Goal: Task Accomplishment & Management: Manage account settings

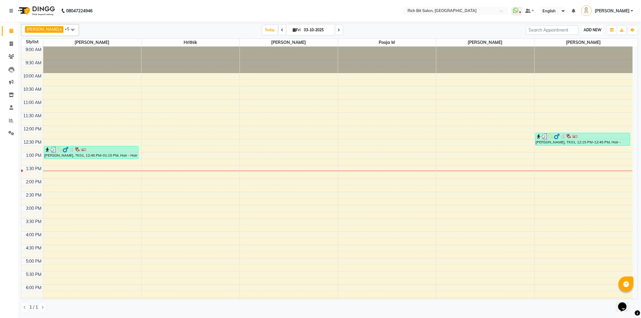
click at [587, 27] on button "ADD NEW Toggle Dropdown" at bounding box center [592, 30] width 21 height 8
click at [583, 40] on button "Add Appointment" at bounding box center [578, 42] width 47 height 8
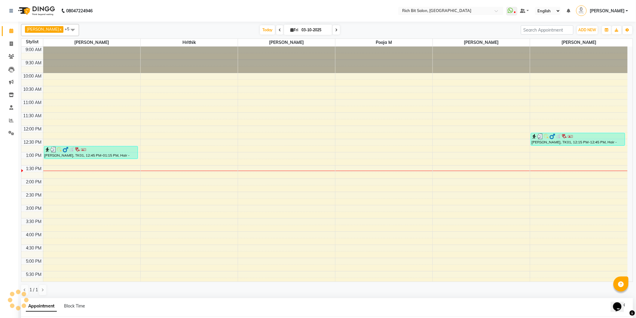
scroll to position [116, 0]
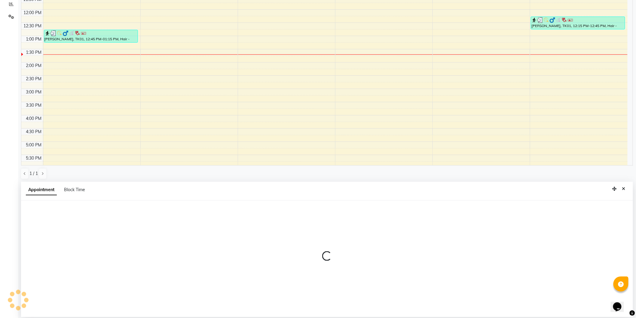
select select "600"
select select "tentative"
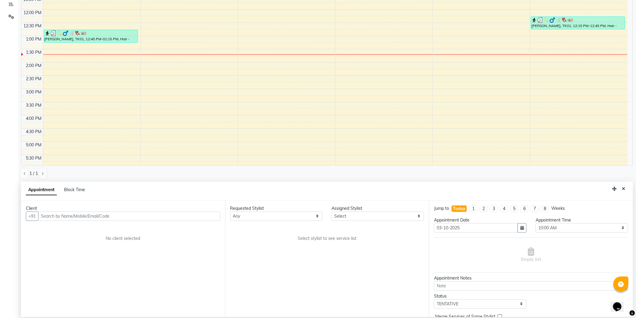
click at [99, 215] on input "text" at bounding box center [129, 215] width 182 height 9
click at [53, 227] on span "[PERSON_NAME]" at bounding box center [65, 229] width 39 height 6
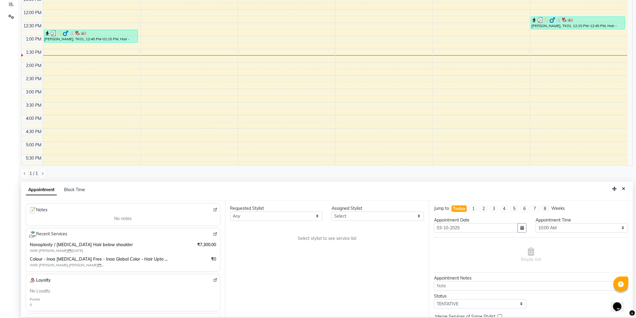
scroll to position [67, 0]
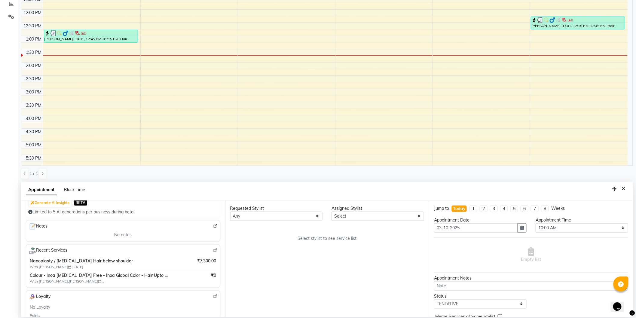
type input "99******02"
click at [213, 249] on img at bounding box center [215, 250] width 5 height 5
click at [355, 212] on select "Select Hrithik Mangesh NIKITA Parimal Kadam Pooja m Santoshi Sidhant Yogesh" at bounding box center [377, 215] width 93 height 9
select select "30544"
click at [331, 211] on select "Select Hrithik Mangesh NIKITA Parimal Kadam Pooja m Santoshi Sidhant Yogesh" at bounding box center [377, 215] width 93 height 9
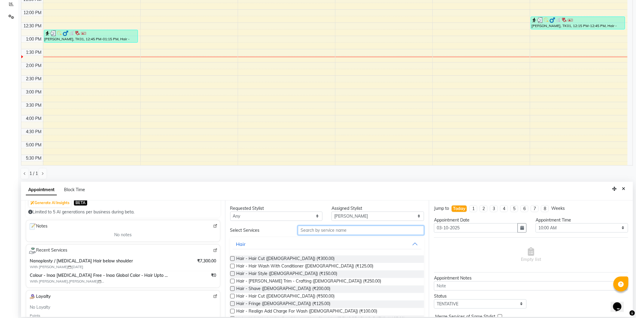
click at [325, 230] on input "text" at bounding box center [361, 230] width 126 height 9
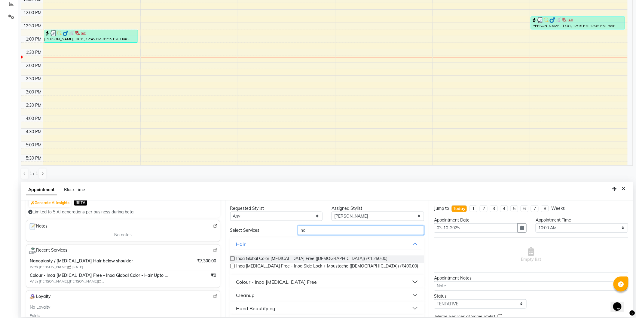
type input "n"
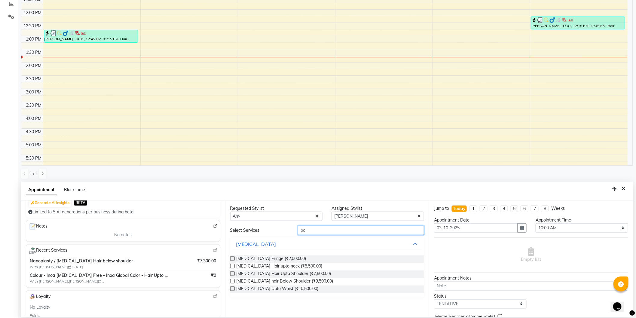
type input "b"
click at [329, 229] on input "nan" at bounding box center [361, 230] width 126 height 9
type input "n"
type input "boto"
click at [304, 280] on span "Botox hair Below Shoulder (₹9,500.00)" at bounding box center [284, 282] width 97 height 8
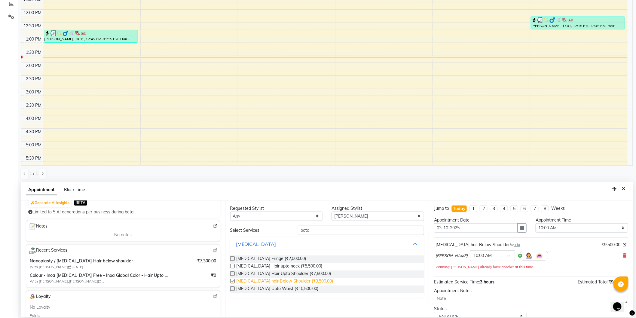
checkbox input "false"
click at [556, 226] on select "Select 10:00 AM 10:15 AM 10:30 AM 10:45 AM 11:00 AM 11:15 AM 11:30 AM 11:45 AM …" at bounding box center [581, 227] width 93 height 9
select select "630"
click at [535, 223] on select "Select 10:00 AM 10:15 AM 10:30 AM 10:45 AM 11:00 AM 11:15 AM 11:30 AM 11:45 AM …" at bounding box center [581, 227] width 93 height 9
click at [303, 280] on span "Botox hair Below Shoulder (₹9,500.00)" at bounding box center [284, 282] width 97 height 8
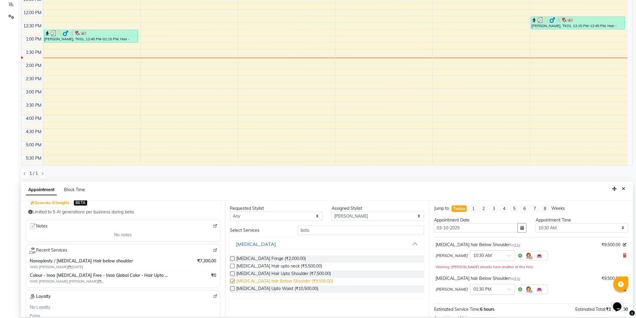
checkbox input "false"
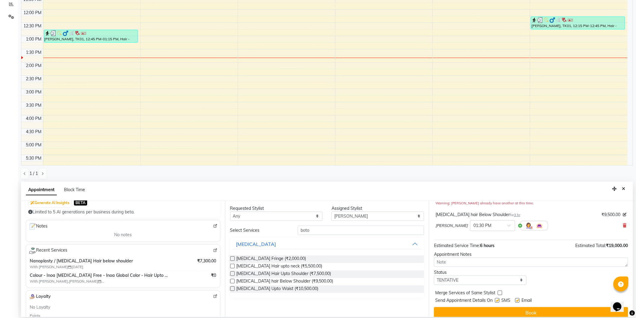
scroll to position [69, 0]
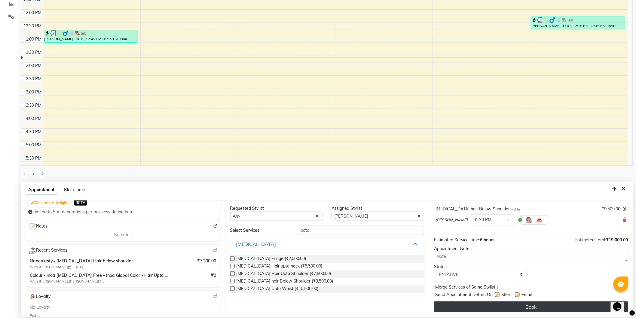
click at [541, 305] on button "Book" at bounding box center [531, 306] width 194 height 11
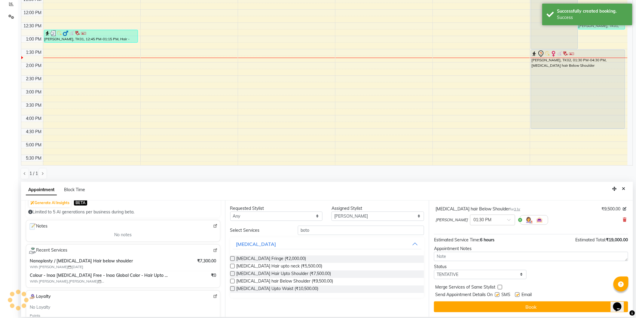
scroll to position [0, 0]
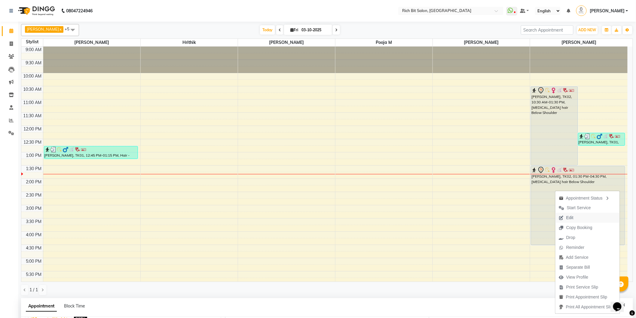
click at [565, 217] on span "Edit" at bounding box center [566, 218] width 22 height 10
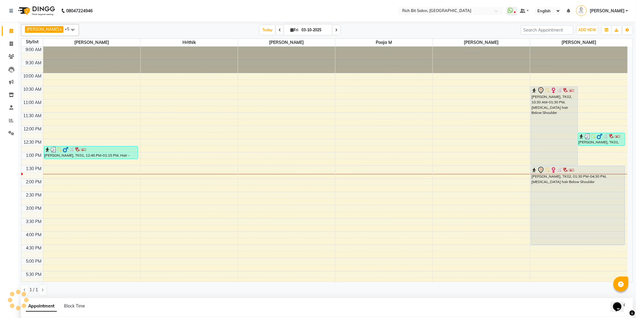
select select "tentative"
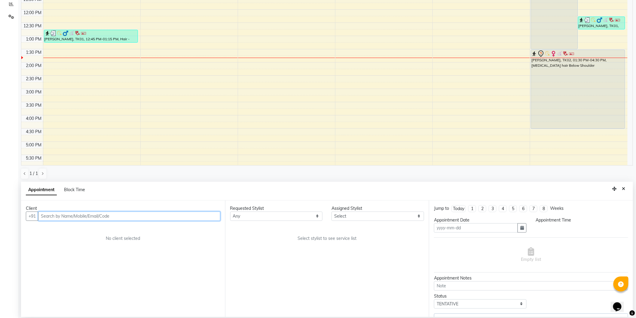
type input "03-10-2025"
select select "630"
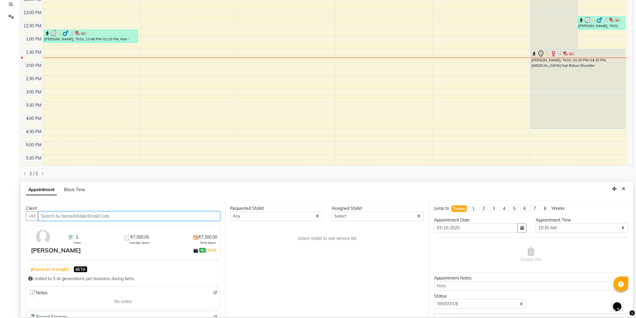
scroll to position [107, 0]
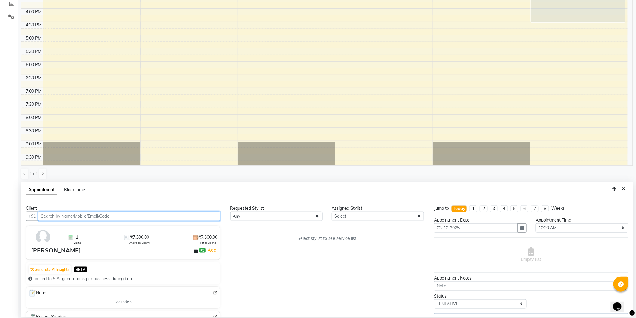
select select "30544"
select select "236"
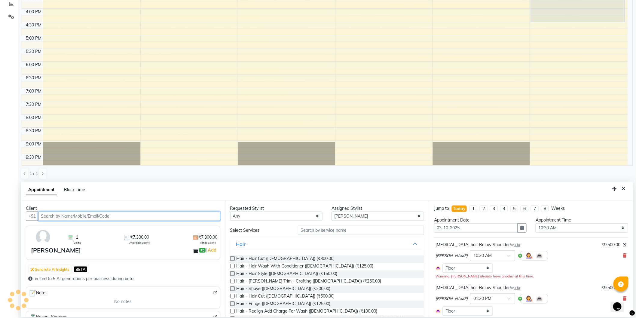
scroll to position [67, 0]
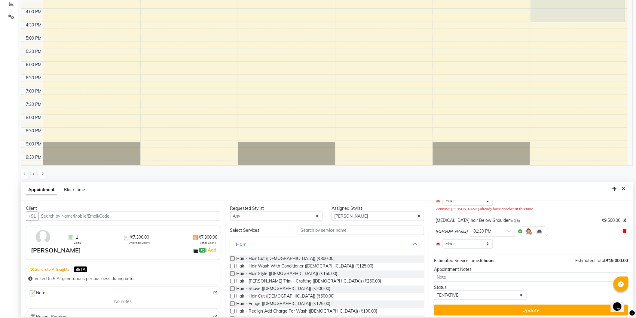
click at [623, 230] on icon at bounding box center [625, 231] width 4 height 4
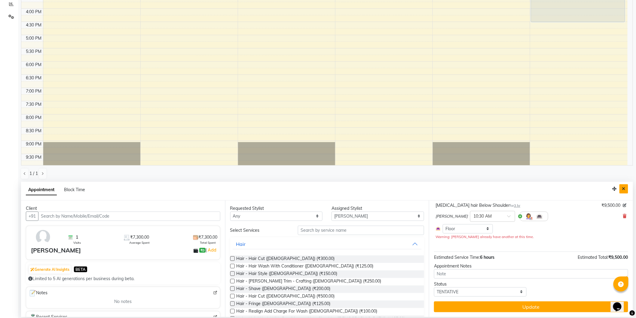
click at [622, 188] on icon "Close" at bounding box center [623, 189] width 3 height 4
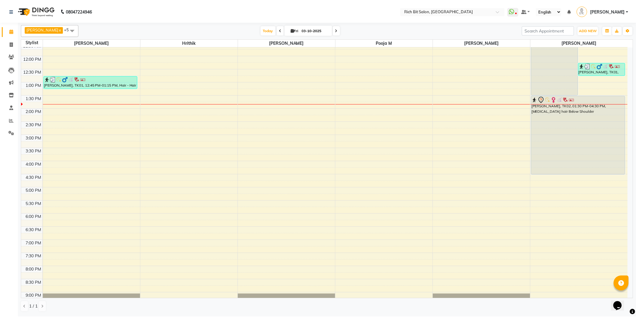
scroll to position [0, 0]
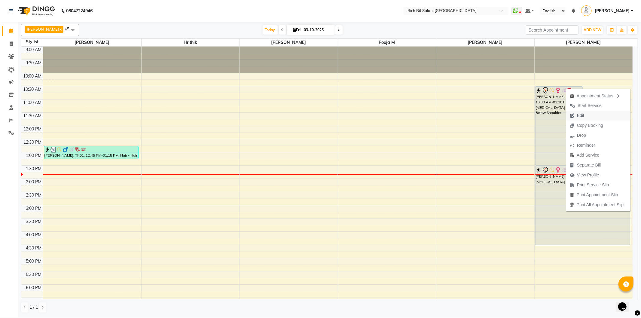
click at [581, 114] on span "Edit" at bounding box center [580, 115] width 7 height 6
select select "tentative"
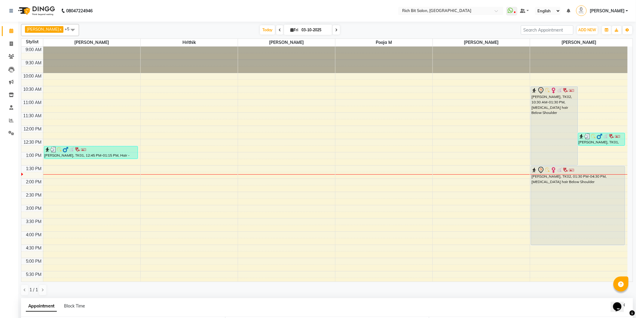
type input "03-10-2025"
select select "630"
select select "30544"
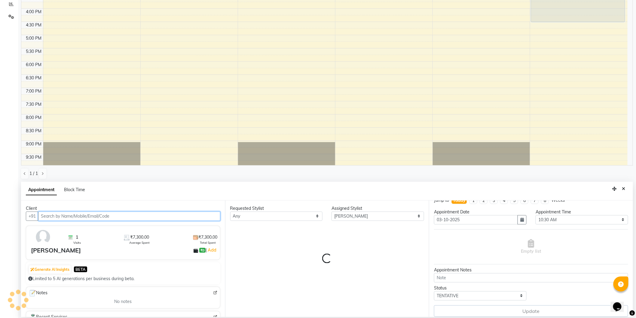
scroll to position [13, 0]
select select "236"
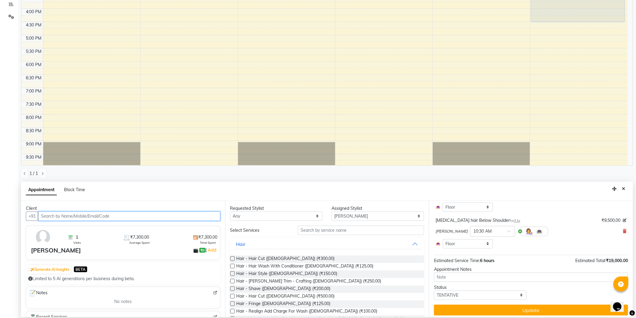
scroll to position [64, 0]
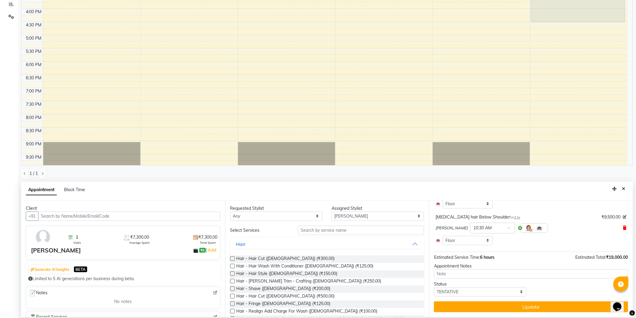
click at [623, 226] on icon at bounding box center [625, 228] width 4 height 4
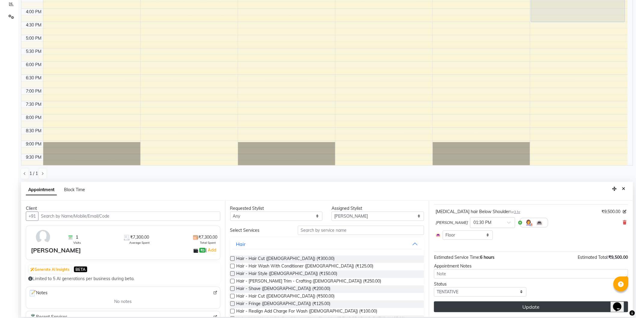
click at [559, 307] on button "Update" at bounding box center [531, 306] width 194 height 11
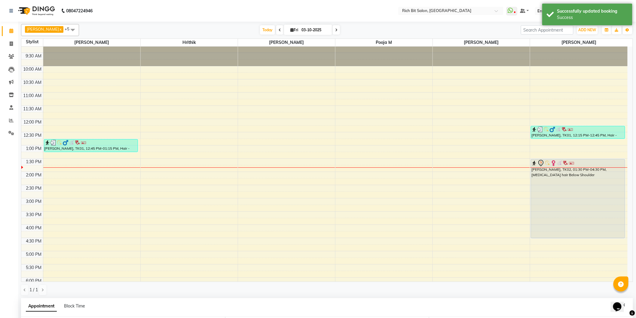
scroll to position [7, 0]
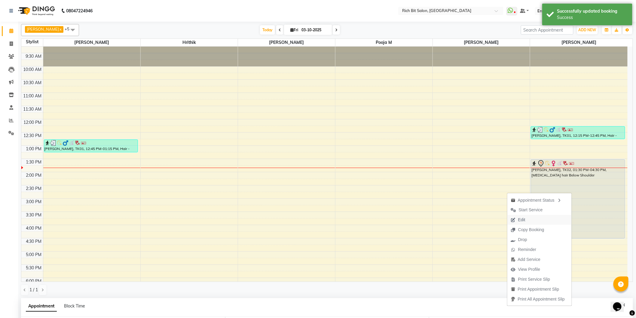
click at [521, 217] on span "Edit" at bounding box center [521, 220] width 7 height 6
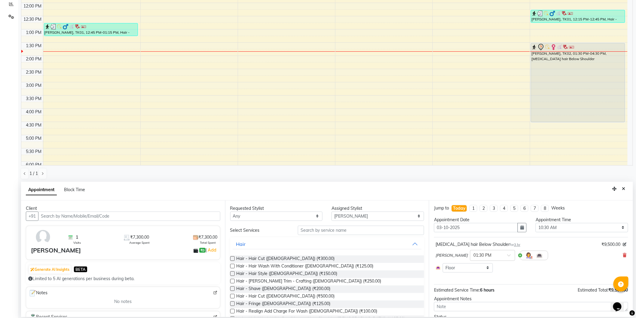
scroll to position [0, 0]
click at [520, 228] on icon "button" at bounding box center [522, 228] width 4 height 4
click at [487, 257] on div "4" at bounding box center [488, 259] width 10 height 10
type input "04-10-2025"
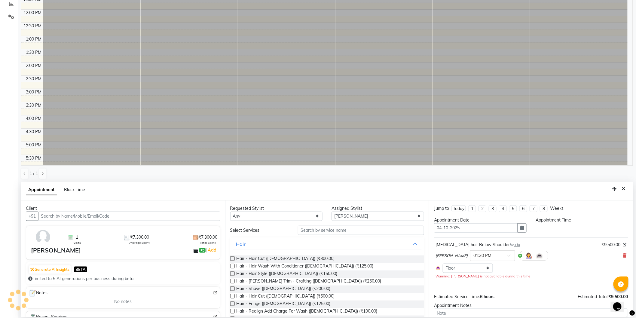
select select "630"
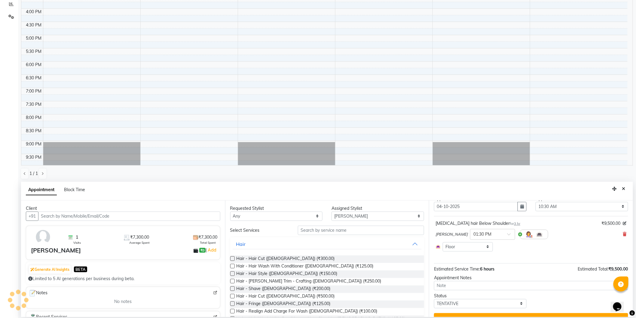
scroll to position [33, 0]
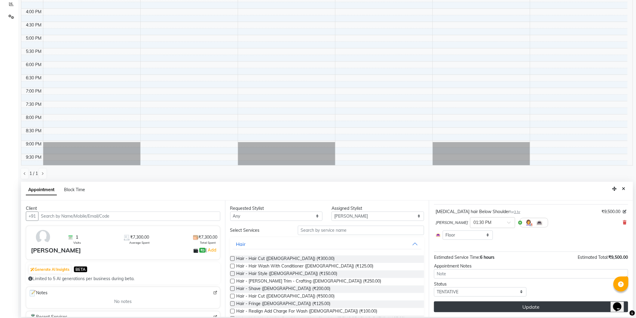
click at [537, 305] on button "Update" at bounding box center [531, 306] width 194 height 11
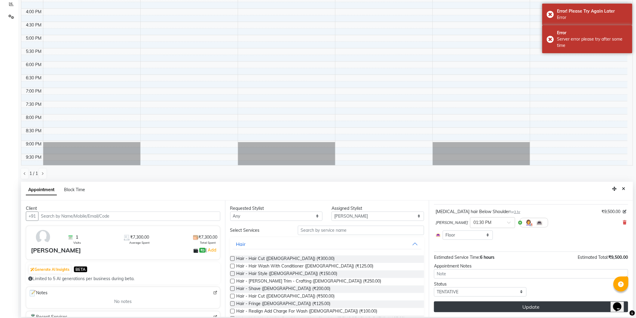
click at [534, 302] on button "Update" at bounding box center [531, 306] width 194 height 11
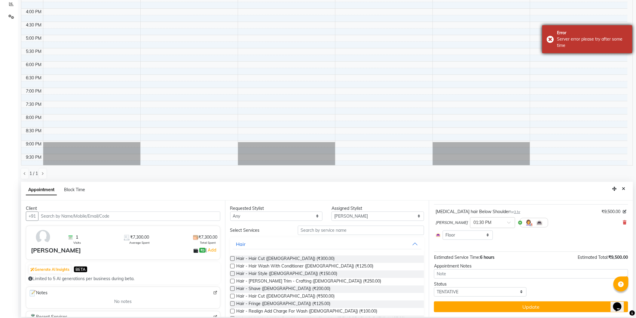
click at [548, 38] on div "Error Server error please try after some time" at bounding box center [587, 39] width 90 height 28
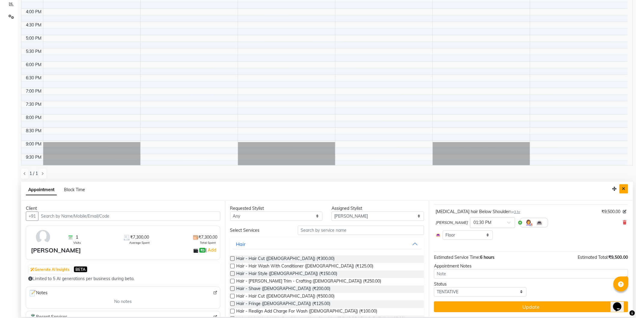
click at [625, 187] on icon "Close" at bounding box center [623, 189] width 3 height 4
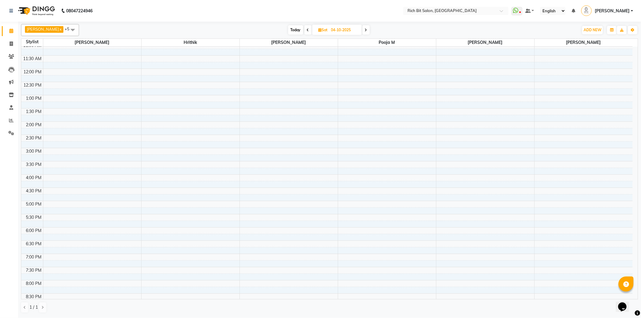
scroll to position [0, 0]
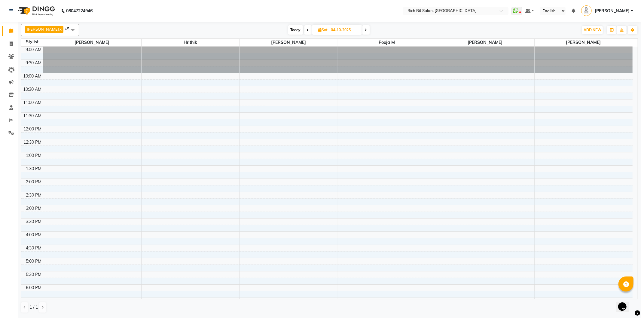
click at [304, 28] on span at bounding box center [307, 29] width 7 height 9
type input "03-10-2025"
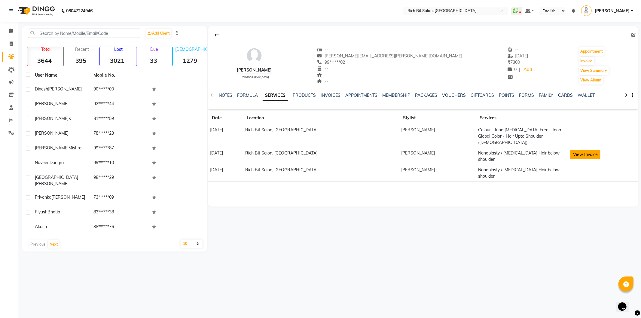
click at [575, 150] on button "View Invoice" at bounding box center [585, 154] width 30 height 9
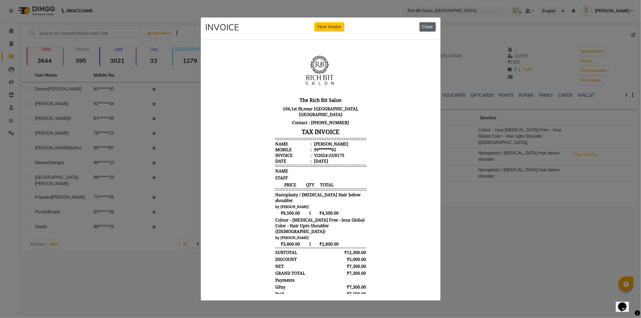
click at [422, 24] on button "Close" at bounding box center [427, 26] width 16 height 9
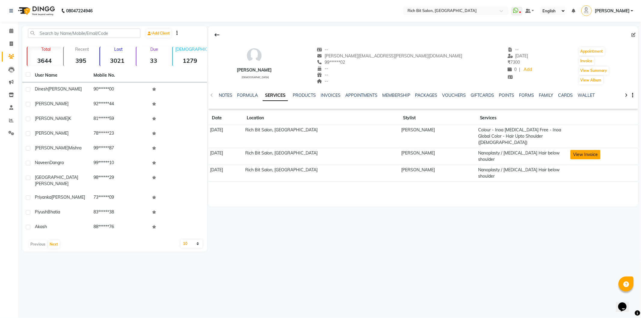
click at [576, 150] on button "View Invoice" at bounding box center [585, 154] width 30 height 9
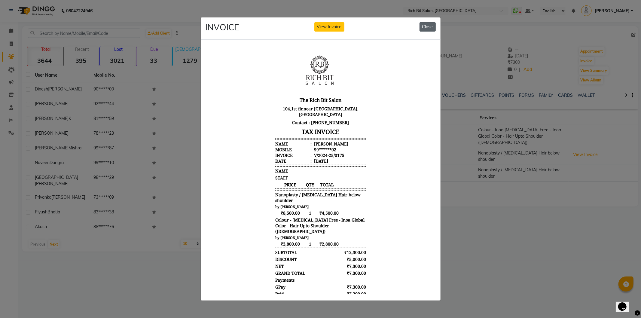
click at [429, 23] on button "Close" at bounding box center [427, 26] width 16 height 9
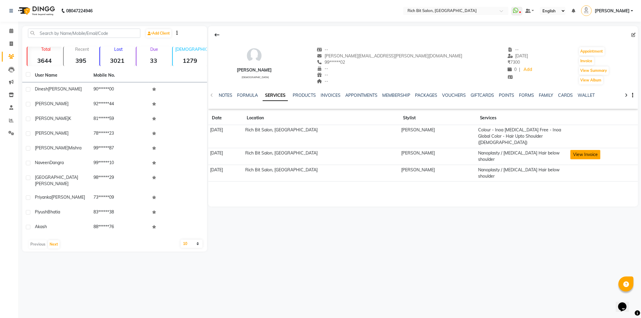
click at [582, 150] on button "View Invoice" at bounding box center [585, 154] width 30 height 9
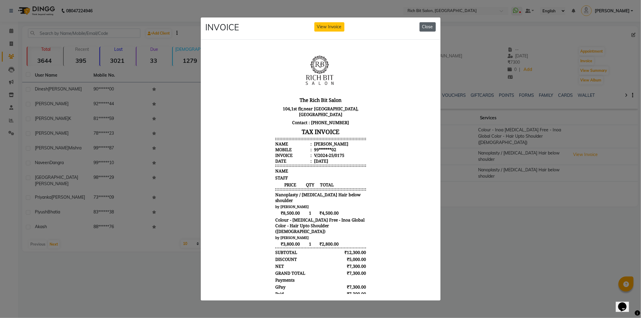
click at [426, 22] on button "Close" at bounding box center [427, 26] width 16 height 9
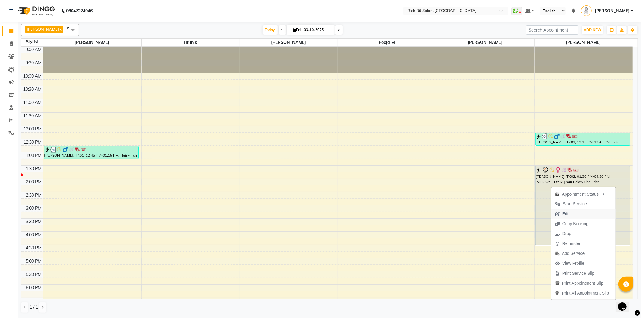
click at [558, 210] on span "Edit" at bounding box center [562, 214] width 22 height 10
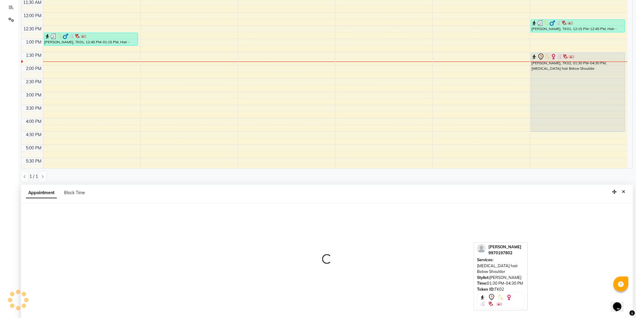
scroll to position [116, 0]
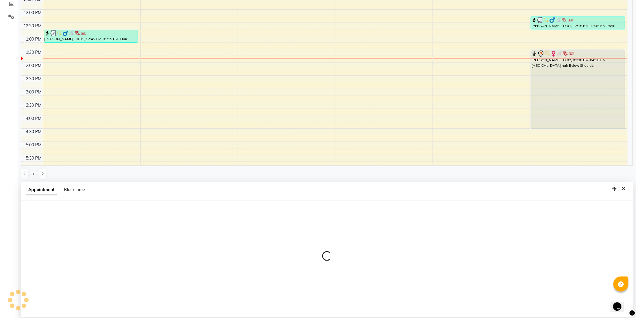
select select "tentative"
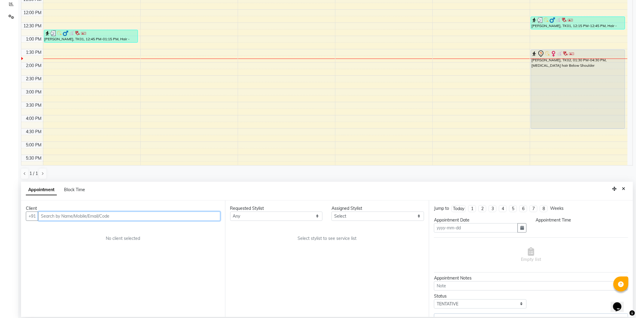
type input "03-10-2025"
select select "810"
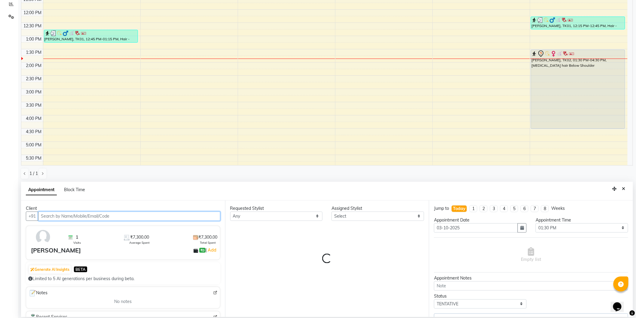
select select "30544"
select select "236"
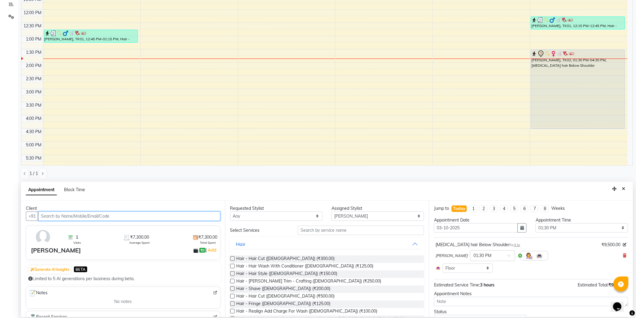
scroll to position [107, 0]
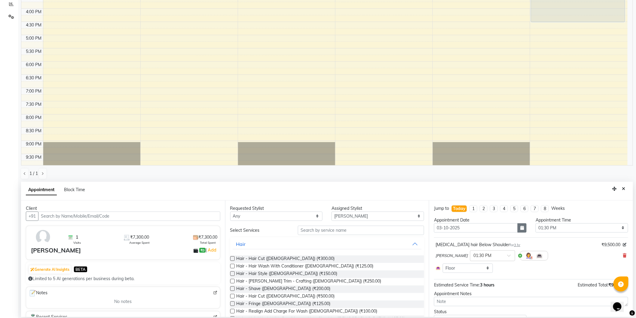
click at [520, 227] on icon "button" at bounding box center [522, 228] width 4 height 4
click at [487, 257] on div "4" at bounding box center [488, 259] width 10 height 10
type input "04-10-2025"
select select "810"
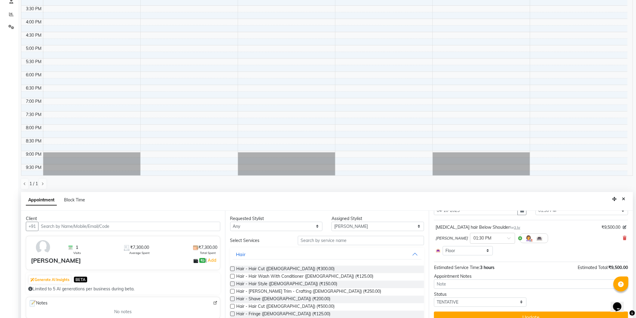
scroll to position [116, 0]
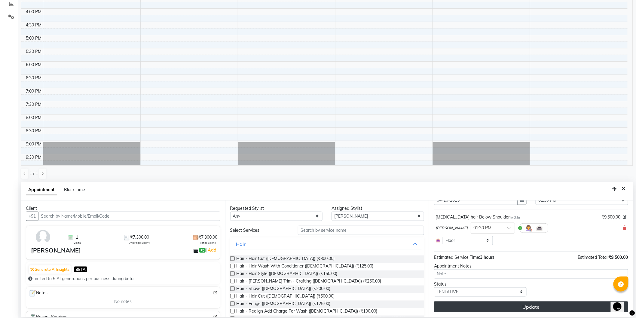
click at [536, 304] on button "Update" at bounding box center [531, 306] width 194 height 11
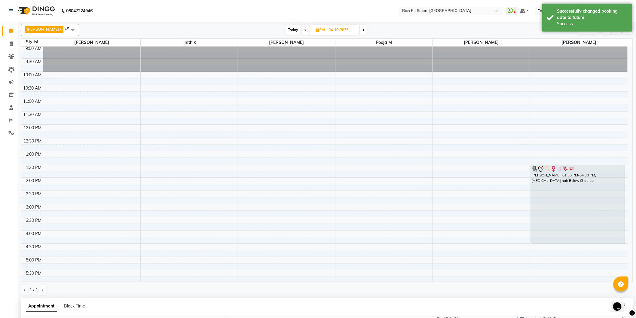
scroll to position [0, 0]
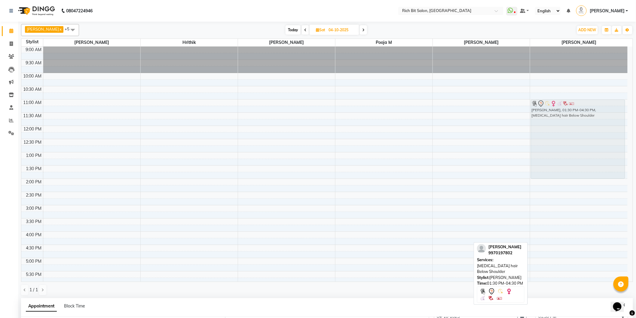
drag, startPoint x: 568, startPoint y: 203, endPoint x: 569, endPoint y: 139, distance: 64.0
click at [569, 139] on div "Sonal, 01:30 PM-04:30 PM, Botox hair Below Shoulder Sonal, 01:30 PM-04:30 PM, B…" at bounding box center [578, 232] width 97 height 370
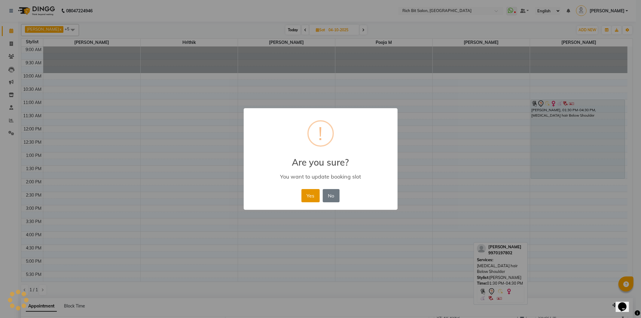
click at [311, 192] on button "Yes" at bounding box center [310, 195] width 18 height 13
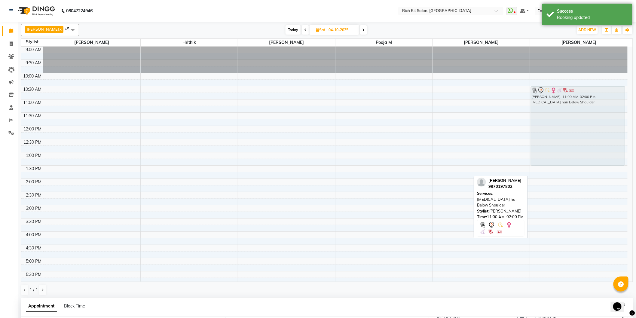
drag, startPoint x: 548, startPoint y: 105, endPoint x: 547, endPoint y: 93, distance: 12.1
click at [547, 93] on div "Sonal, 11:00 AM-02:00 PM, Botox hair Below Shoulder Sonal, 11:00 AM-02:00 PM, B…" at bounding box center [578, 232] width 97 height 370
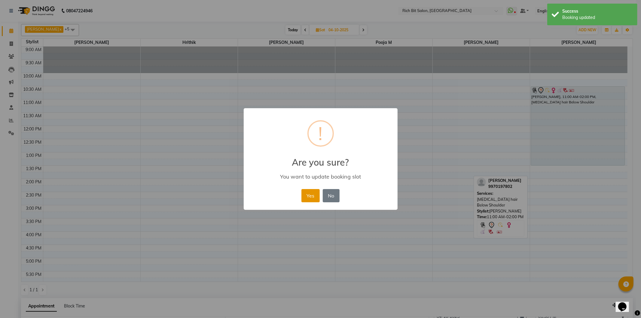
click at [311, 191] on button "Yes" at bounding box center [310, 195] width 18 height 13
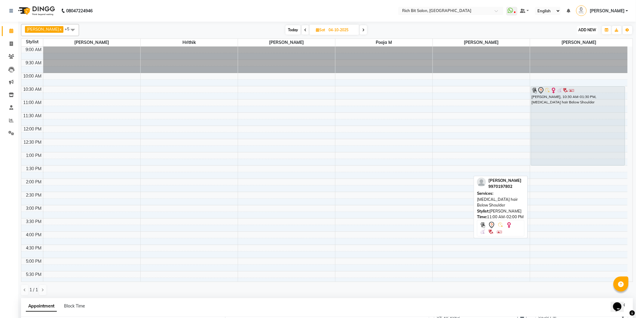
click at [582, 29] on span "ADD NEW" at bounding box center [587, 30] width 18 height 5
click at [563, 41] on button "Add Appointment" at bounding box center [573, 42] width 47 height 8
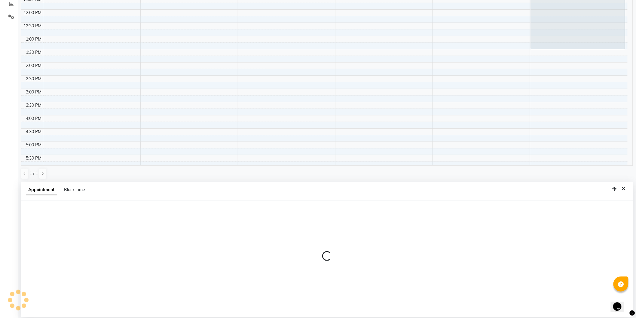
select select "600"
select select "tentative"
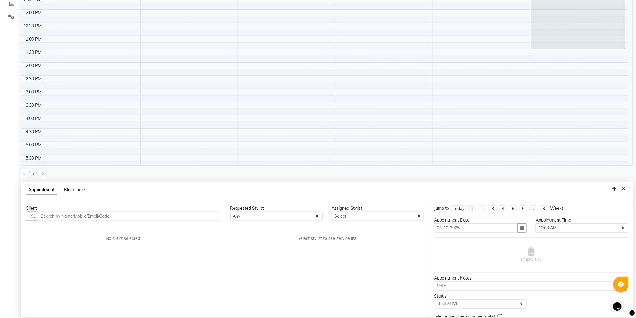
click at [107, 217] on input "text" at bounding box center [129, 215] width 182 height 9
click at [108, 215] on input "text" at bounding box center [129, 215] width 182 height 9
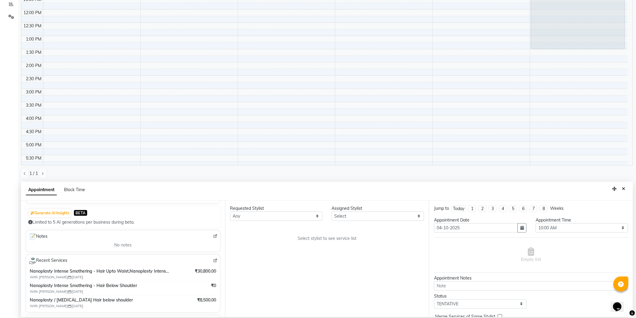
scroll to position [33, 0]
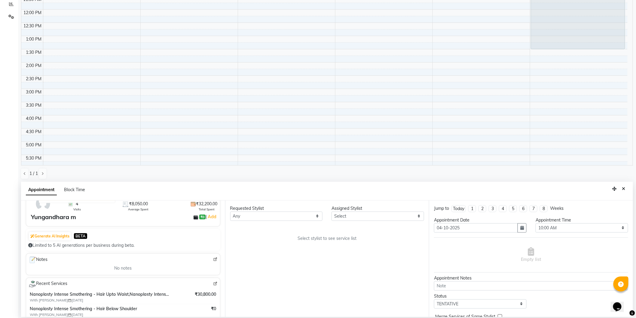
type input "9421872573"
click at [213, 283] on img at bounding box center [215, 283] width 5 height 5
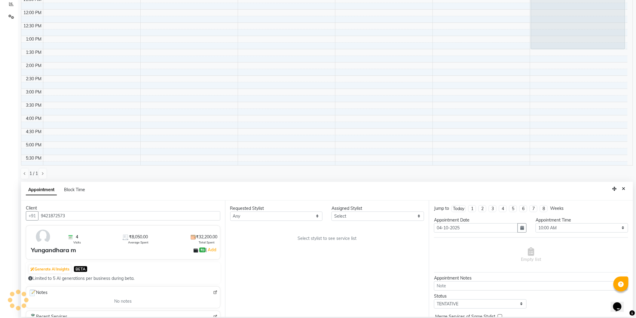
scroll to position [0, 0]
click at [625, 187] on icon "Close" at bounding box center [623, 189] width 3 height 4
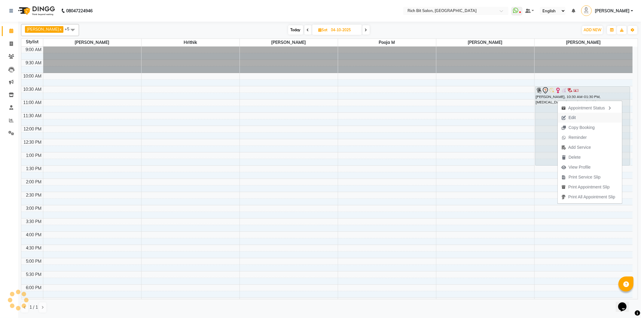
click at [561, 116] on icon "button" at bounding box center [563, 118] width 5 height 4
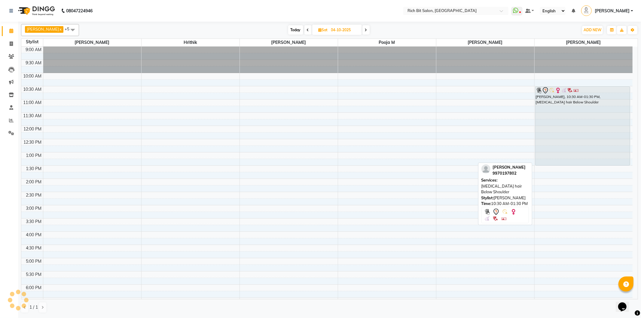
select select "tentative"
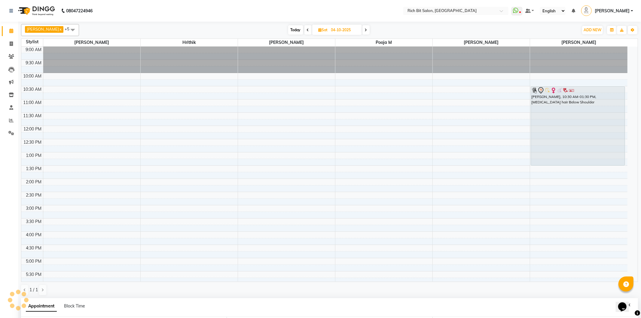
type input "04-10-2025"
select select "630"
select select "30544"
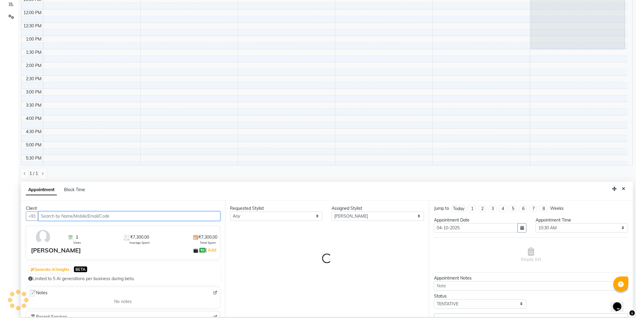
scroll to position [133, 0]
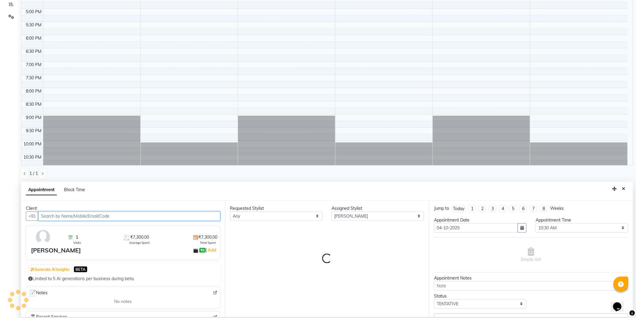
select select "236"
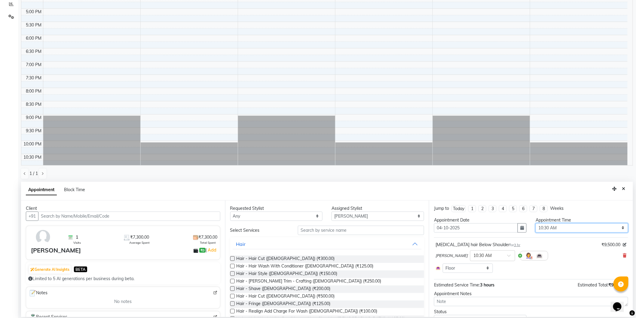
click at [542, 226] on select "Select 10:00 AM 10:15 AM 10:30 AM 10:45 AM 11:00 AM 11:15 AM 11:30 AM 11:45 AM …" at bounding box center [581, 227] width 93 height 9
select select "645"
click at [535, 223] on select "Select 10:00 AM 10:15 AM 10:30 AM 10:45 AM 11:00 AM 11:15 AM 11:30 AM 11:45 AM …" at bounding box center [581, 227] width 93 height 9
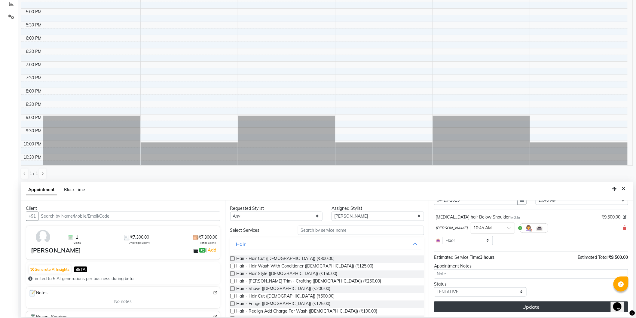
click at [533, 304] on button "Update" at bounding box center [531, 306] width 194 height 11
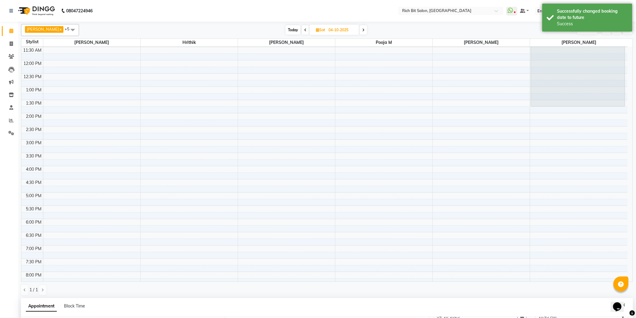
scroll to position [0, 0]
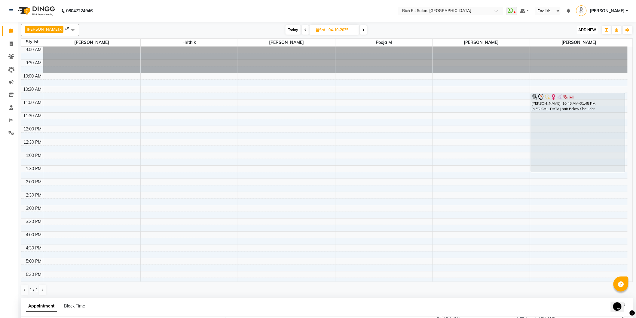
click at [587, 30] on span "ADD NEW" at bounding box center [587, 30] width 18 height 5
click at [575, 39] on button "Add Appointment" at bounding box center [573, 42] width 47 height 8
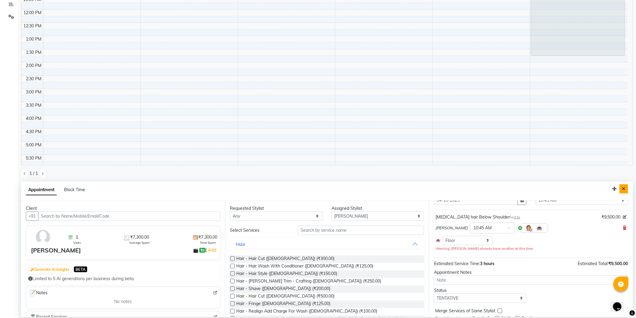
click at [623, 189] on icon "Close" at bounding box center [623, 189] width 3 height 4
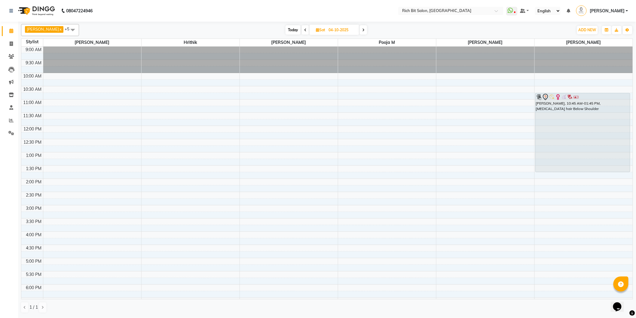
scroll to position [0, 0]
click at [590, 27] on button "ADD NEW Toggle Dropdown" at bounding box center [592, 30] width 21 height 8
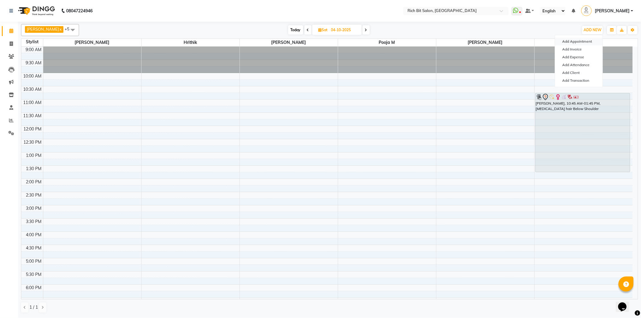
click at [569, 40] on button "Add Appointment" at bounding box center [578, 42] width 47 height 8
select select "tentative"
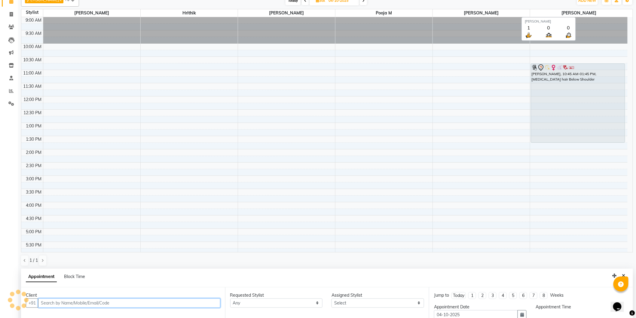
select select "600"
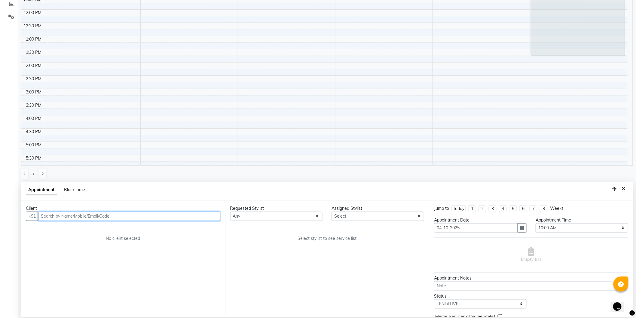
click at [144, 217] on input "text" at bounding box center [129, 215] width 182 height 9
click at [149, 216] on input "yugendra m" at bounding box center [116, 215] width 157 height 9
type input "y"
click at [622, 187] on icon "Close" at bounding box center [623, 189] width 3 height 4
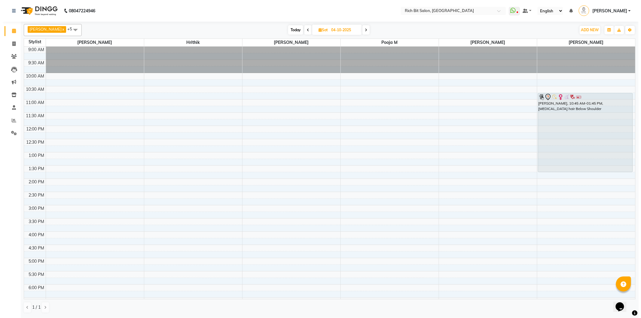
scroll to position [0, 0]
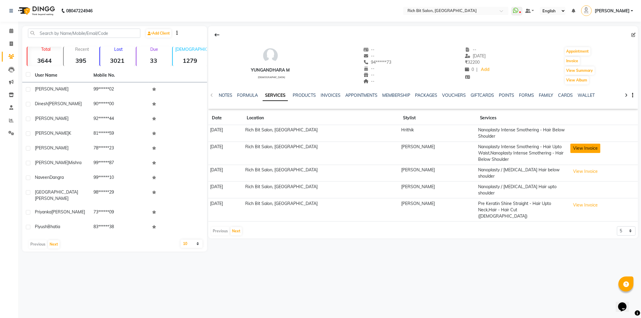
click at [587, 149] on button "View Invoice" at bounding box center [585, 148] width 30 height 9
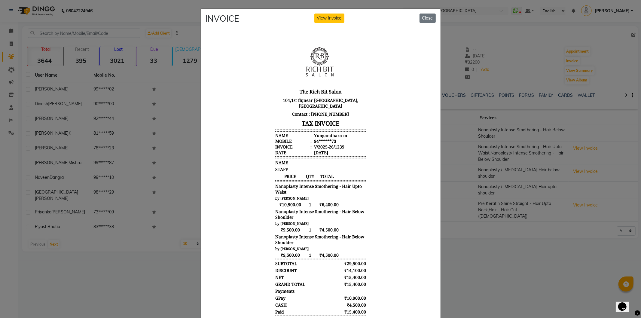
scroll to position [5, 0]
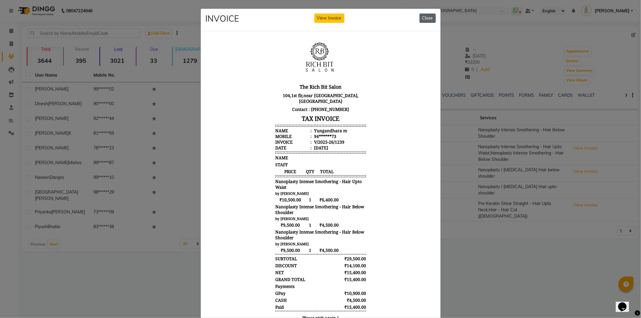
click at [424, 14] on button "Close" at bounding box center [427, 18] width 16 height 9
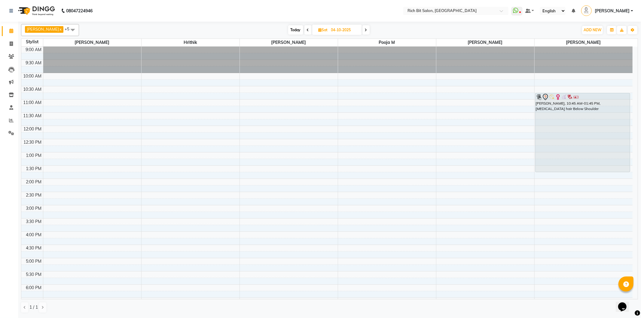
click at [293, 25] on span "Today" at bounding box center [295, 29] width 15 height 9
type input "03-10-2025"
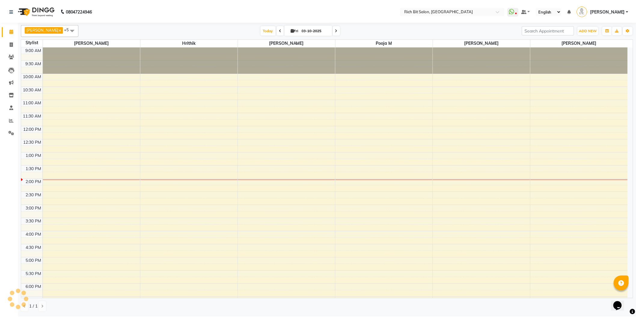
scroll to position [119, 0]
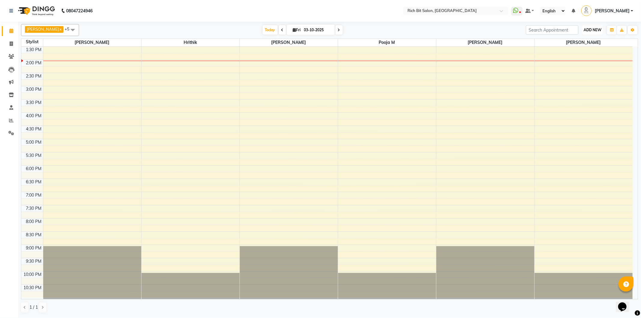
click at [592, 28] on span "ADD NEW" at bounding box center [592, 30] width 18 height 5
drag, startPoint x: 586, startPoint y: 40, endPoint x: 584, endPoint y: 44, distance: 4.4
click at [585, 40] on button "Add Appointment" at bounding box center [578, 42] width 47 height 8
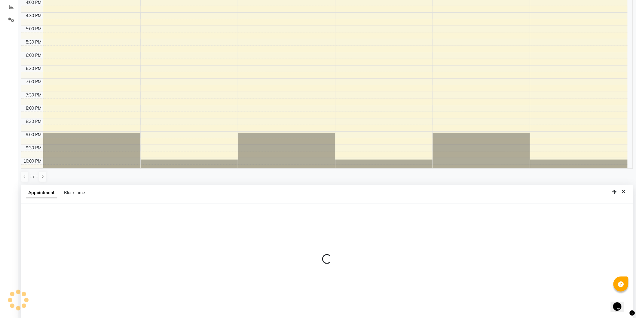
scroll to position [116, 0]
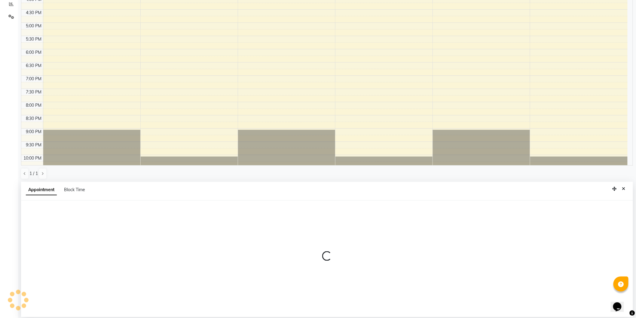
select select "600"
select select "tentative"
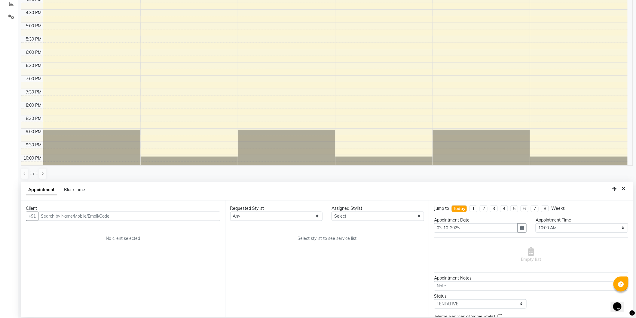
click at [61, 214] on input "text" at bounding box center [129, 215] width 182 height 9
type input "yugandra m"
click at [623, 190] on icon "Close" at bounding box center [623, 189] width 3 height 4
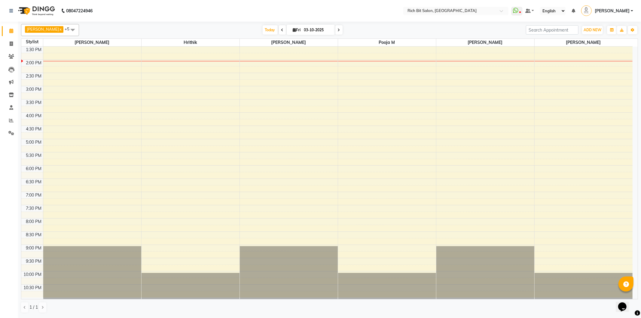
scroll to position [86, 0]
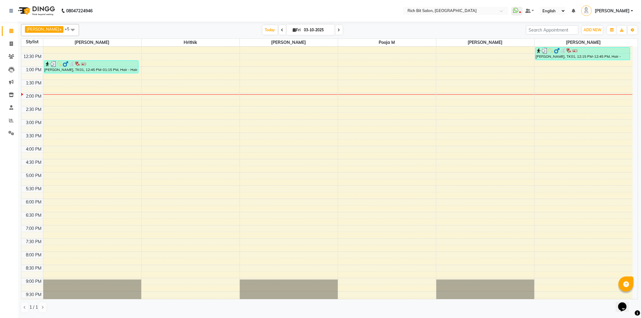
click at [293, 29] on icon at bounding box center [294, 30] width 3 height 4
select select "10"
select select "2025"
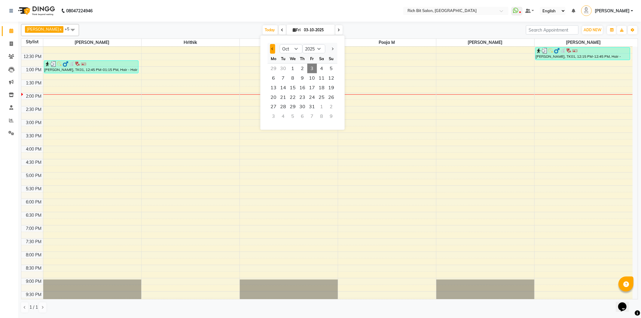
click at [272, 48] on span "Previous month" at bounding box center [272, 48] width 2 height 2
select select "9"
click at [283, 95] on span "23" at bounding box center [283, 98] width 10 height 10
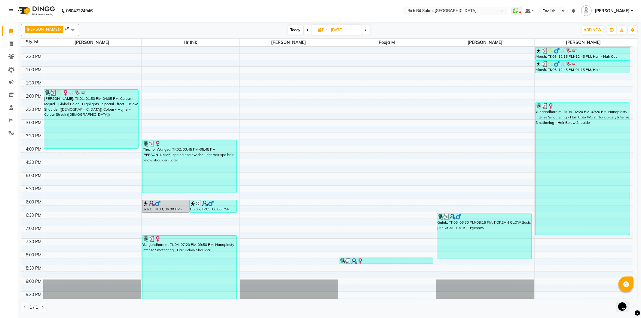
click at [290, 29] on span "Today" at bounding box center [295, 29] width 15 height 9
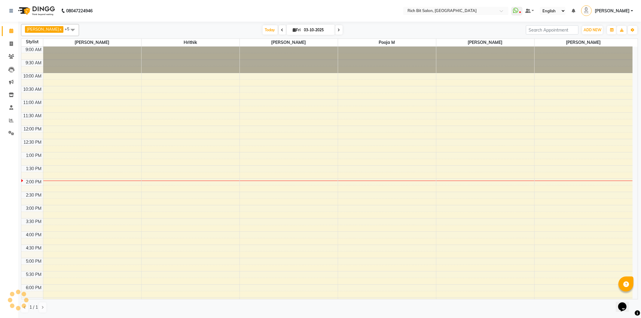
scroll to position [119, 0]
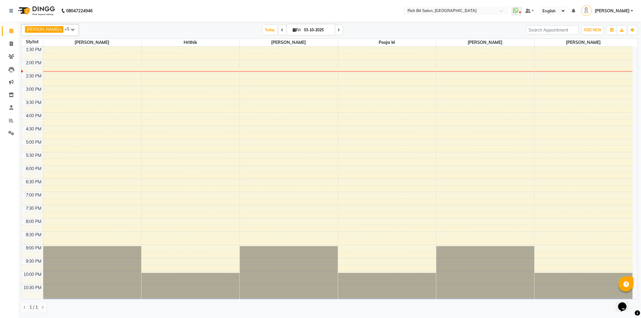
click at [338, 29] on icon at bounding box center [339, 30] width 2 height 4
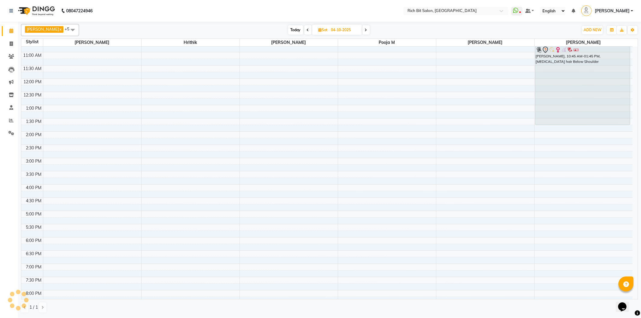
scroll to position [0, 0]
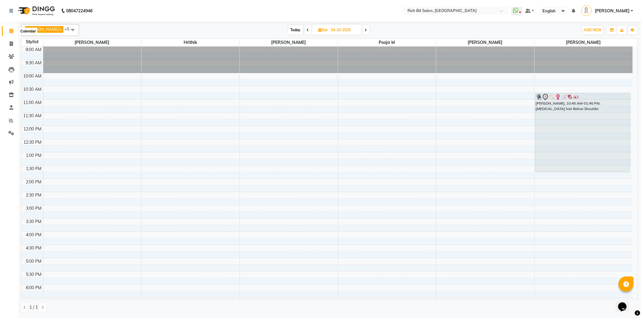
click at [11, 29] on icon at bounding box center [11, 31] width 4 height 5
click at [293, 26] on span "Today" at bounding box center [295, 29] width 15 height 9
type input "03-10-2025"
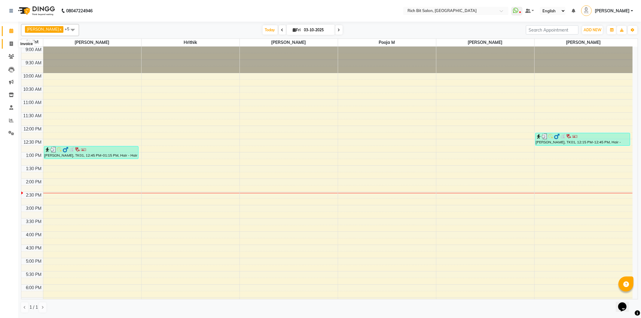
click at [8, 41] on span at bounding box center [11, 44] width 11 height 7
select select "service"
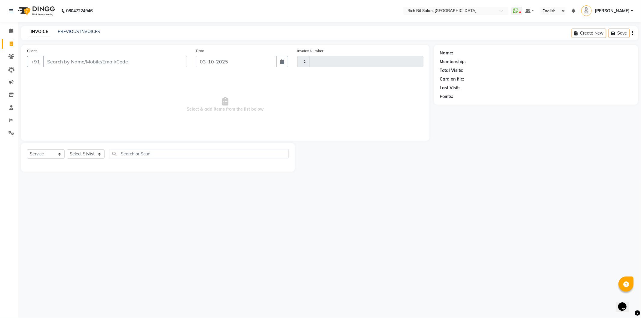
type input "1299"
select select "609"
click at [76, 152] on select "Select Stylist [PERSON_NAME] [MEDICAL_DATA][PERSON_NAME] Pooja m Reception 1 Re…" at bounding box center [86, 153] width 38 height 9
select select "30544"
click at [67, 150] on select "Select Stylist [PERSON_NAME] [MEDICAL_DATA][PERSON_NAME] Pooja m Reception 1 Re…" at bounding box center [86, 153] width 38 height 9
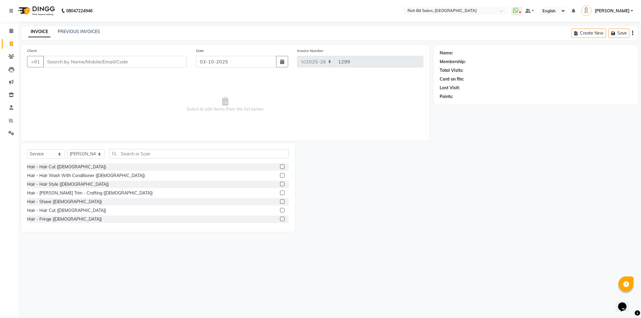
click at [56, 163] on div "Hair - Hair Cut ([DEMOGRAPHIC_DATA])" at bounding box center [158, 167] width 262 height 8
click at [58, 165] on div "Hair - Hair Cut ([DEMOGRAPHIC_DATA])" at bounding box center [66, 167] width 79 height 6
checkbox input "false"
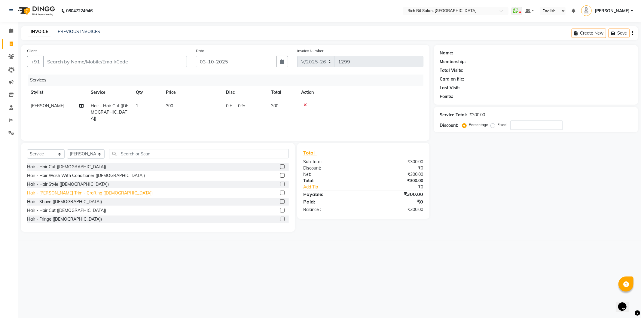
click at [85, 193] on div "Hair - Beard Trim - Crafting (Male)" at bounding box center [90, 193] width 126 height 6
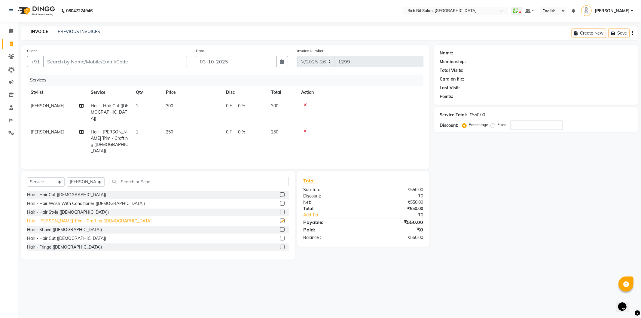
checkbox input "false"
click at [77, 177] on select "Select Stylist Hrithik Mangesh NIKITA Parimal Kadam Pooja m Reception 1 Recepti…" at bounding box center [86, 181] width 38 height 9
select select "12878"
click at [67, 177] on select "Select Stylist Hrithik Mangesh NIKITA Parimal Kadam Pooja m Reception 1 Recepti…" at bounding box center [86, 181] width 38 height 9
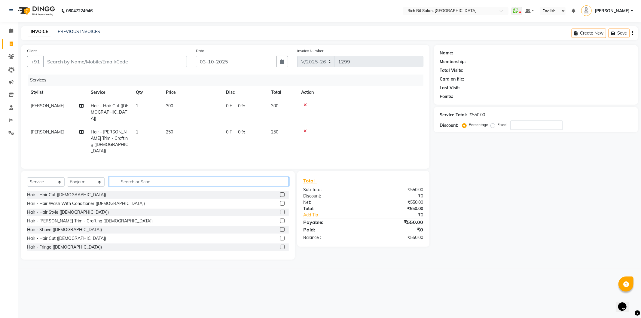
click at [159, 177] on input "text" at bounding box center [199, 181] width 180 height 9
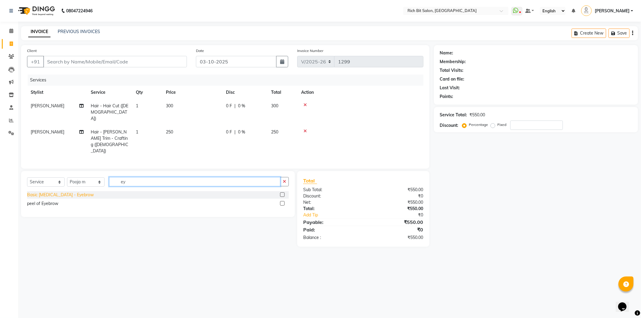
type input "ey"
click at [70, 192] on div "Basic [MEDICAL_DATA] - Eyebrow" at bounding box center [60, 195] width 67 height 6
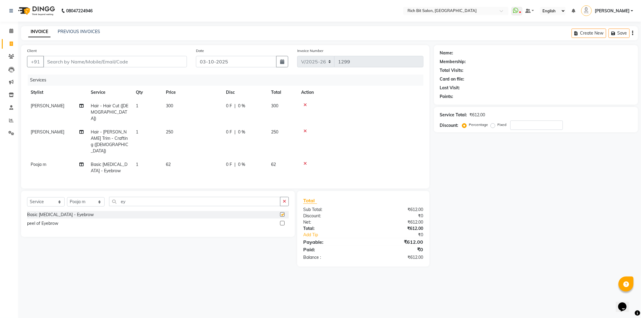
checkbox input "false"
click at [304, 161] on icon at bounding box center [304, 163] width 3 height 4
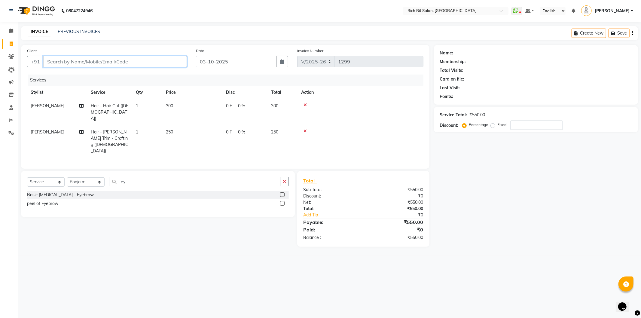
click at [147, 63] on input "Client" at bounding box center [115, 61] width 144 height 11
type input "8"
type input "0"
click at [93, 73] on ngb-highlight "86******11" at bounding box center [102, 75] width 25 height 6
type input "86******11"
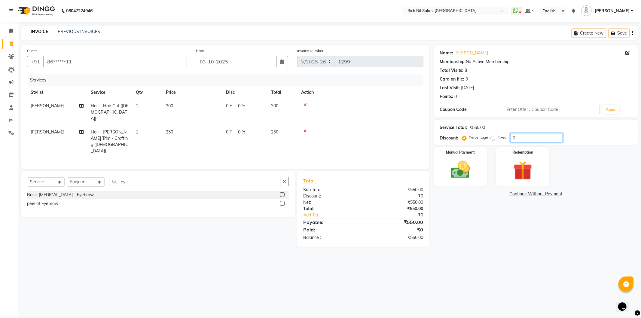
click at [530, 137] on input "0" at bounding box center [536, 137] width 53 height 9
type input "020"
click at [244, 107] on span "20 %" at bounding box center [245, 106] width 10 height 6
select select "30544"
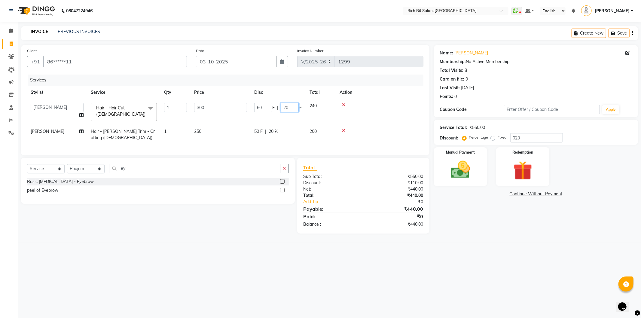
click at [290, 108] on input "20" at bounding box center [290, 107] width 18 height 9
type input "2"
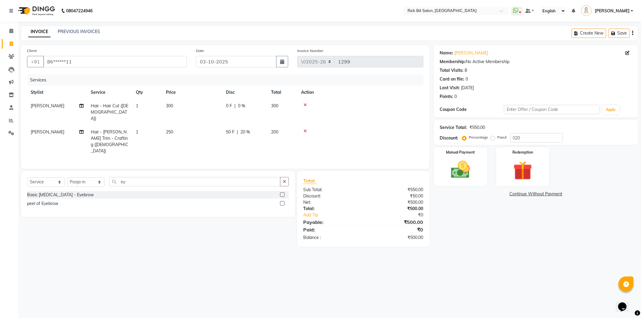
click at [286, 121] on tbody "Sidhant Hair - Hair Cut (Male) 1 300 0 F | 0 % 300 Sidhant Hair - Beard Trim - …" at bounding box center [225, 128] width 396 height 59
click at [466, 161] on img at bounding box center [460, 169] width 32 height 23
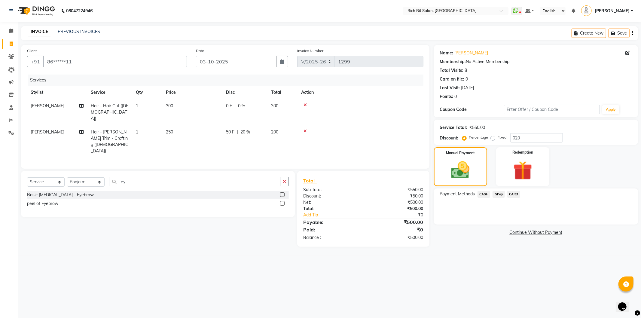
click at [495, 191] on span "GPay" at bounding box center [498, 194] width 12 height 7
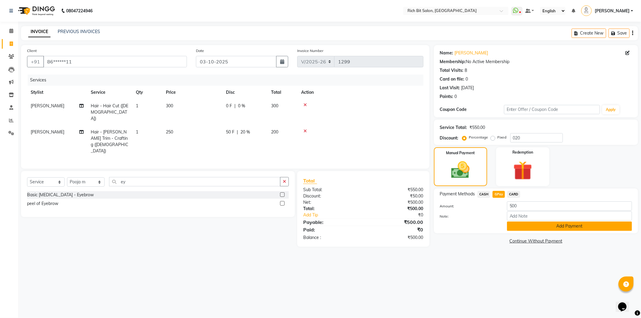
click at [539, 225] on button "Add Payment" at bounding box center [569, 225] width 125 height 9
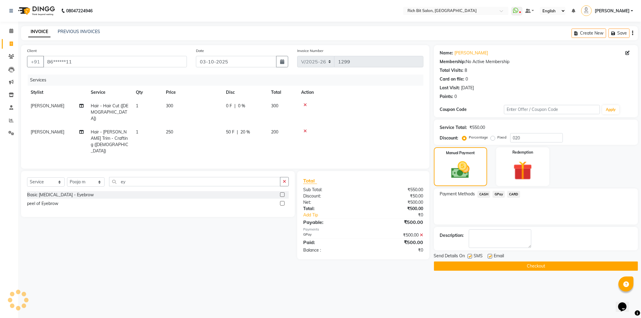
click at [540, 263] on button "Checkout" at bounding box center [536, 265] width 204 height 9
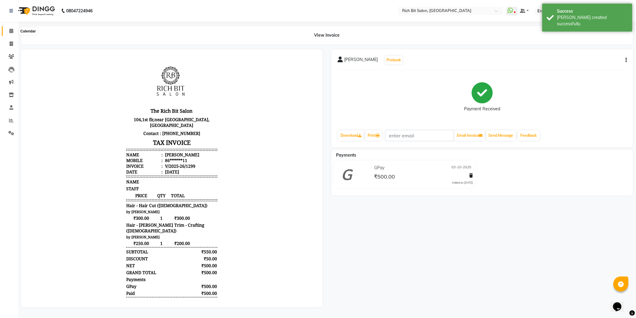
click at [9, 30] on icon at bounding box center [11, 31] width 4 height 5
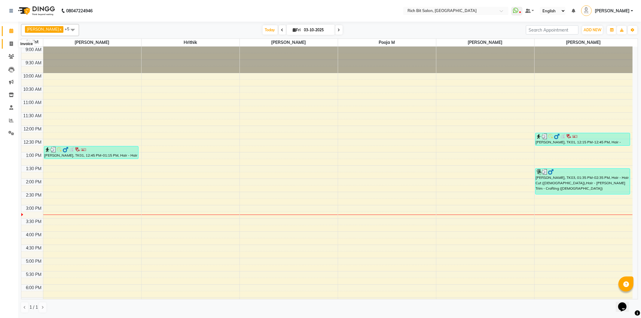
click at [8, 41] on span at bounding box center [11, 44] width 11 height 7
select select "service"
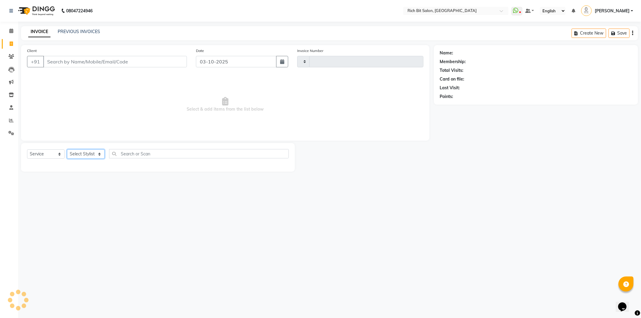
click at [87, 153] on select "Select Stylist" at bounding box center [86, 153] width 38 height 9
type input "1300"
select select "609"
click at [83, 155] on select "Select Stylist" at bounding box center [86, 153] width 38 height 9
click at [83, 155] on select "Select Stylist Hrithik Mangesh NIKITA Parimal Kadam Pooja m Reception 1 Recepti…" at bounding box center [86, 153] width 38 height 9
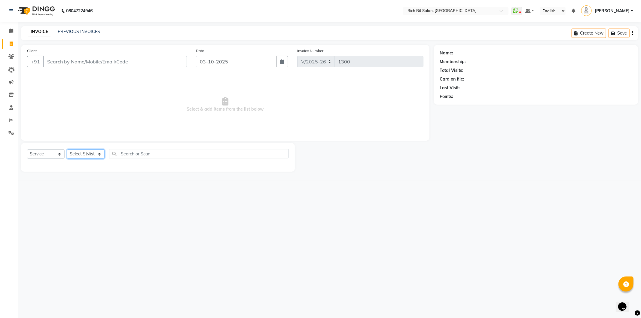
select select "30544"
click at [67, 150] on select "Select Stylist Hrithik Mangesh NIKITA Parimal Kadam Pooja m Reception 1 Recepti…" at bounding box center [86, 153] width 38 height 9
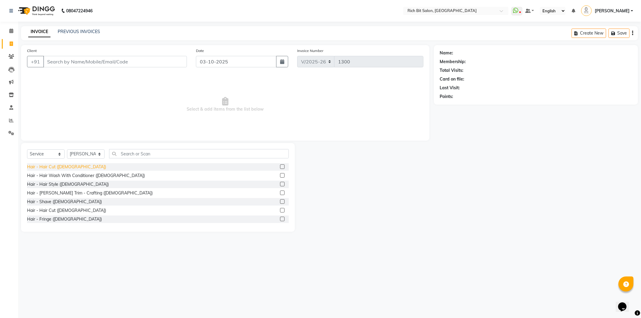
click at [62, 166] on div "Hair - Hair Cut (Male)" at bounding box center [66, 167] width 79 height 6
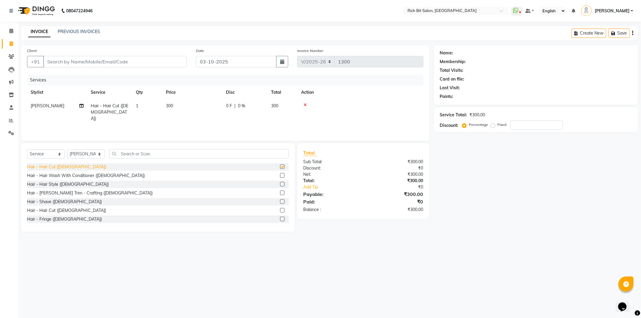
checkbox input "false"
click at [88, 193] on div "Hair - Beard Trim - Crafting (Male)" at bounding box center [90, 193] width 126 height 6
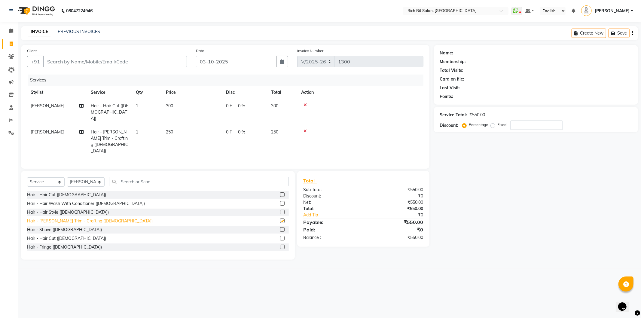
checkbox input "false"
click at [142, 62] on input "Client" at bounding box center [115, 61] width 144 height 11
type input "8"
type input "0"
type input "8608969010"
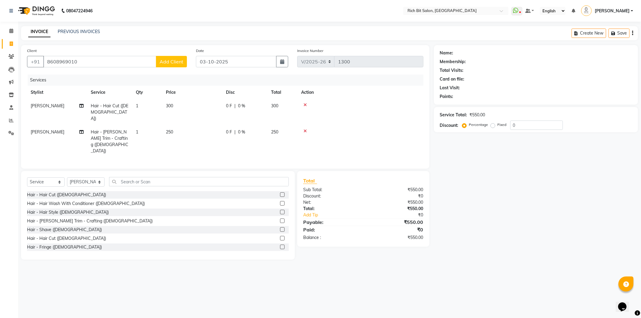
click at [174, 59] on span "Add Client" at bounding box center [171, 62] width 24 height 6
select select "22"
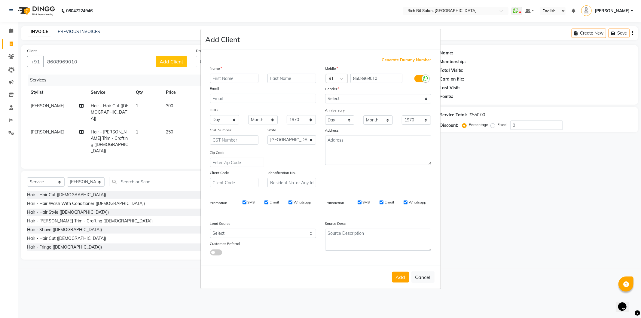
click at [231, 77] on input "text" at bounding box center [234, 78] width 49 height 9
type input "Abhishek"
click at [288, 77] on input "text" at bounding box center [291, 78] width 49 height 9
type input "[DEMOGRAPHIC_DATA]"
click at [344, 96] on select "Select Male Female Other Prefer Not To Say" at bounding box center [378, 98] width 106 height 9
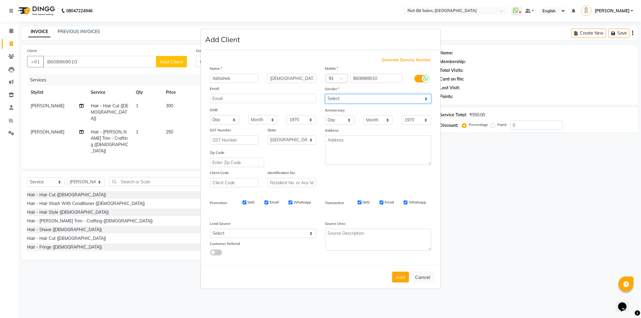
select select "male"
click at [325, 94] on select "Select Male Female Other Prefer Not To Say" at bounding box center [378, 98] width 106 height 9
click at [397, 275] on button "Add" at bounding box center [400, 277] width 17 height 11
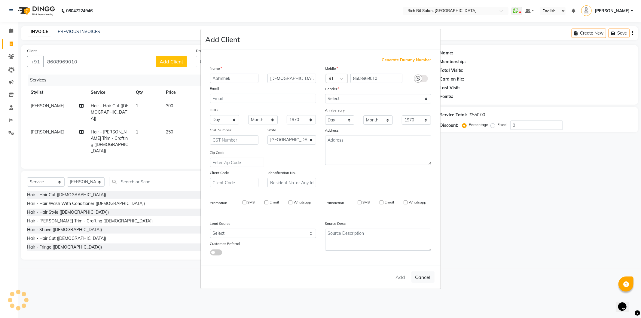
type input "86******10"
select select
select select "null"
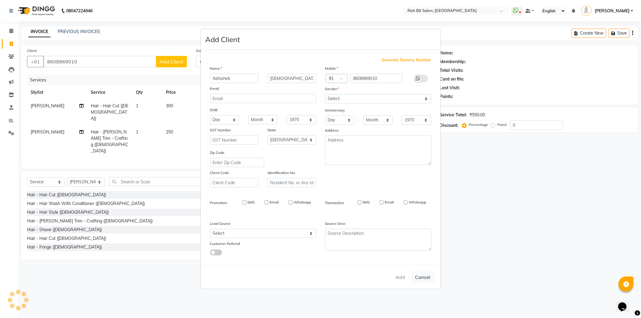
select select
checkbox input "false"
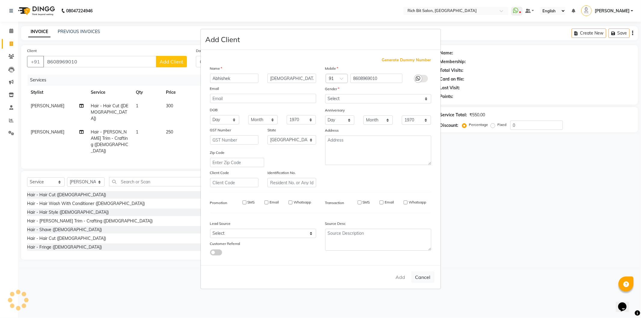
checkbox input "false"
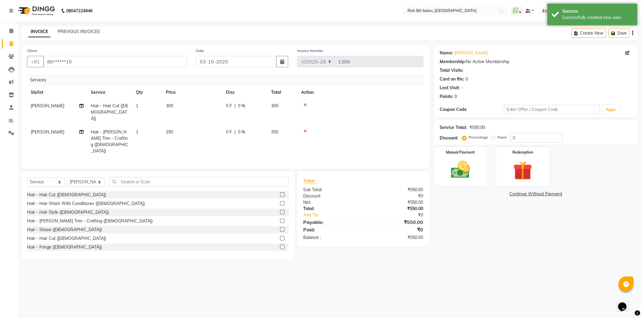
click at [245, 129] on div "0 F | 0 %" at bounding box center [245, 132] width 38 height 6
select select "30544"
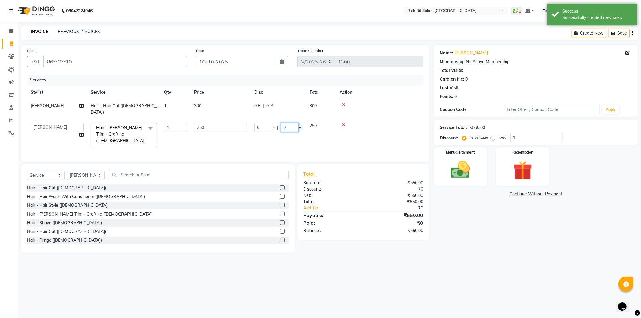
click at [288, 123] on input "0" at bounding box center [290, 127] width 18 height 9
type input "020"
click at [280, 134] on tr "Hrithik Mangesh NIKITA Parimal Kadam Pooja m Reception 1 Reception 2 Santoshi S…" at bounding box center [225, 135] width 396 height 32
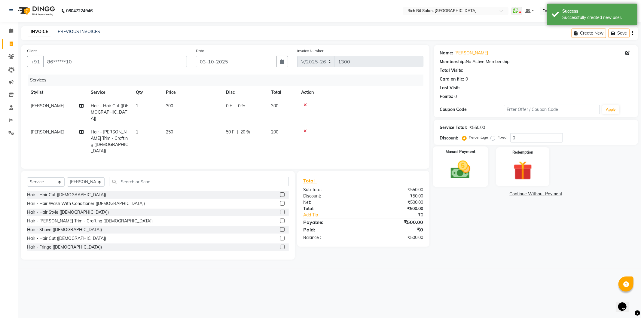
click at [460, 168] on img at bounding box center [460, 169] width 32 height 23
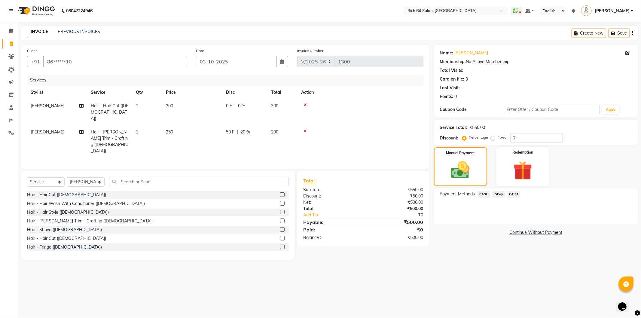
click at [499, 191] on span "GPay" at bounding box center [498, 194] width 12 height 7
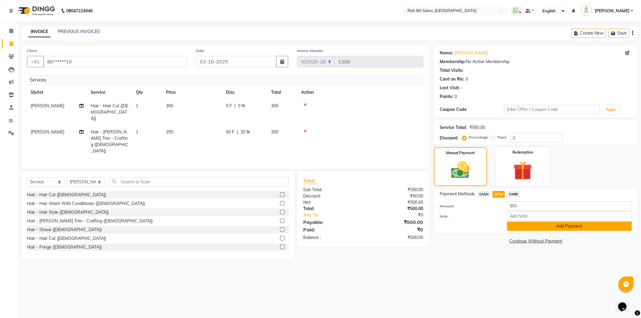
click at [517, 226] on button "Add Payment" at bounding box center [569, 225] width 125 height 9
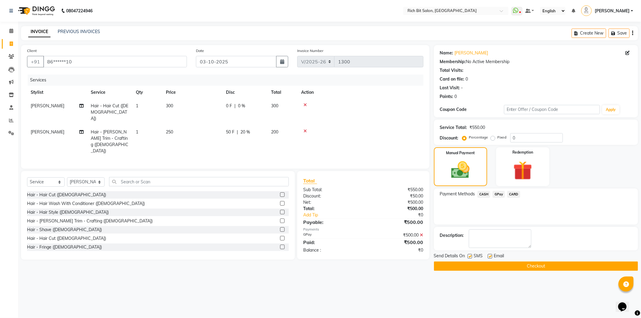
click at [512, 265] on button "Checkout" at bounding box center [536, 265] width 204 height 9
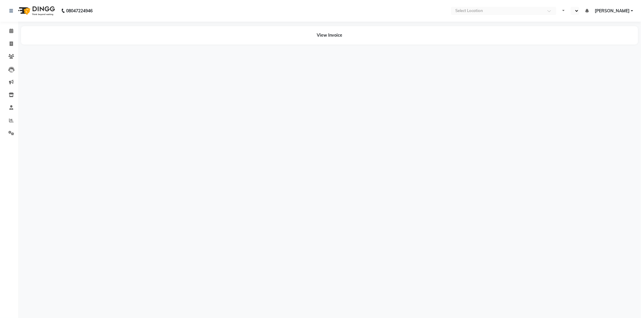
select select "en"
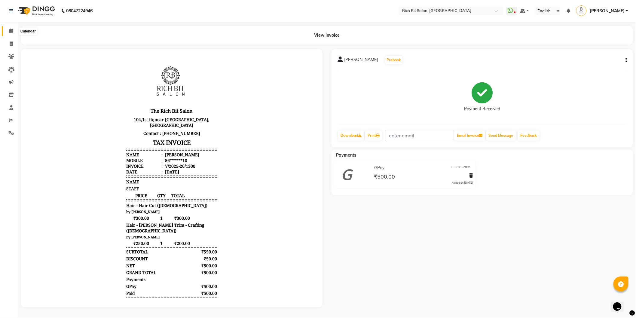
click at [11, 30] on icon at bounding box center [11, 31] width 4 height 5
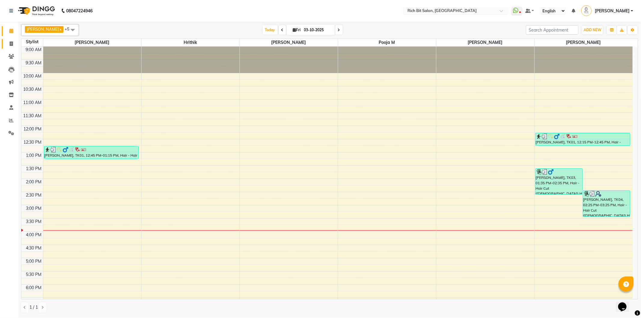
click at [9, 40] on link "Invoice" at bounding box center [9, 44] width 14 height 10
select select "service"
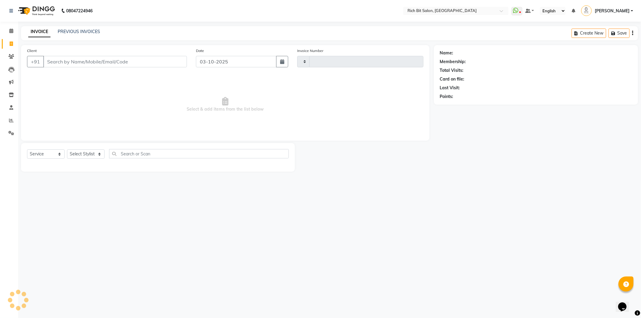
type input "1301"
select select "609"
click at [126, 61] on input "Client" at bounding box center [115, 61] width 144 height 11
type input "5"
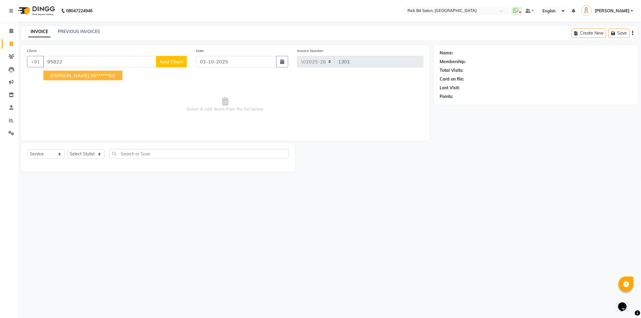
click at [60, 73] on span "[PERSON_NAME]" at bounding box center [69, 75] width 39 height 6
type input "95******60"
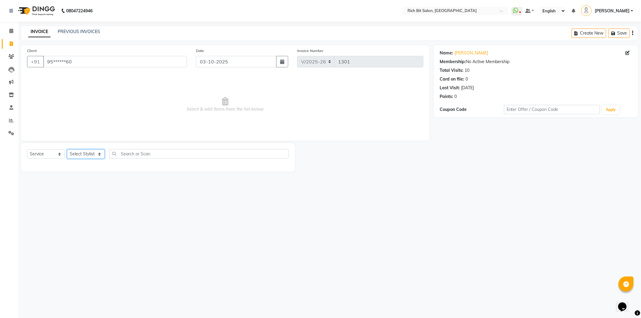
click at [79, 154] on select "Select Stylist Hrithik Mangesh NIKITA Parimal Kadam Pooja m Reception 1 Recepti…" at bounding box center [86, 153] width 38 height 9
select select "30544"
click at [67, 150] on select "Select Stylist Hrithik Mangesh NIKITA Parimal Kadam Pooja m Reception 1 Recepti…" at bounding box center [86, 153] width 38 height 9
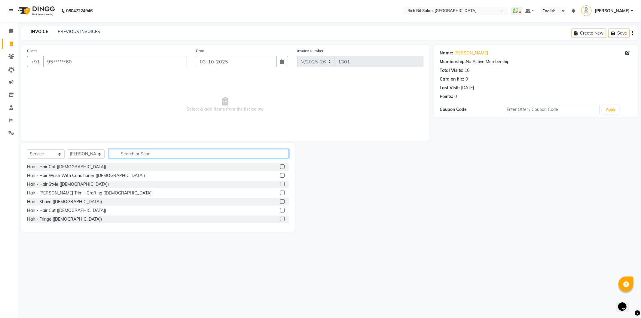
click at [143, 152] on input "text" at bounding box center [199, 153] width 180 height 9
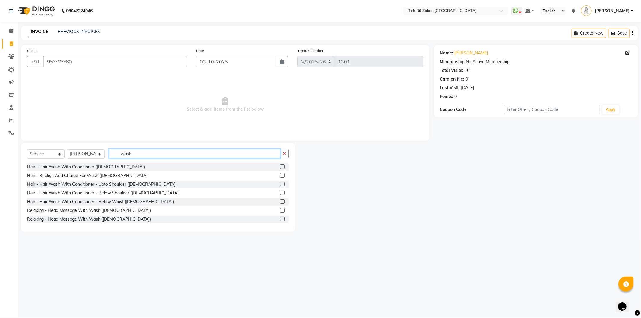
type input "wash"
click at [280, 193] on label at bounding box center [282, 192] width 5 height 5
click at [280, 193] on input "checkbox" at bounding box center [282, 193] width 4 height 4
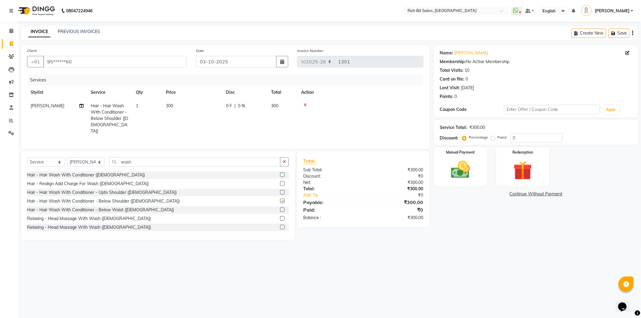
checkbox input "false"
click at [236, 107] on div "0 F | 0 %" at bounding box center [245, 106] width 38 height 6
select select "30544"
click at [262, 107] on input "0" at bounding box center [263, 107] width 18 height 9
type input "050"
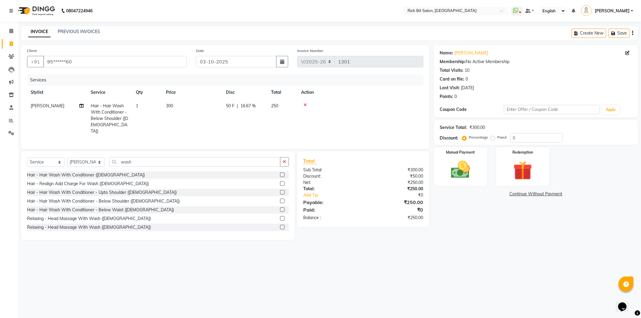
drag, startPoint x: 251, startPoint y: 128, endPoint x: 259, endPoint y: 138, distance: 13.1
click at [251, 128] on td "50 F | 16.67 %" at bounding box center [244, 118] width 45 height 39
select select "30544"
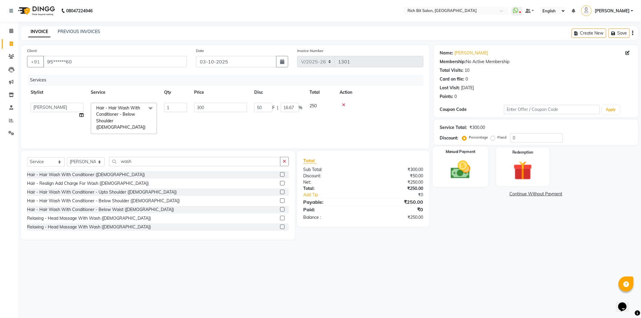
click at [462, 165] on img at bounding box center [460, 169] width 32 height 23
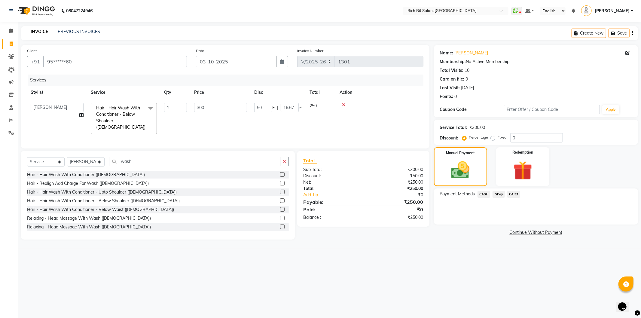
click at [498, 192] on span "GPay" at bounding box center [498, 194] width 12 height 7
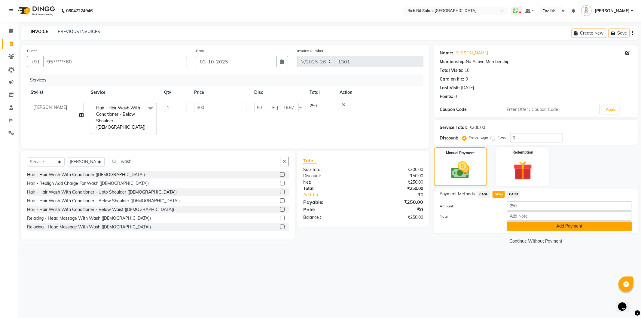
click at [514, 223] on button "Add Payment" at bounding box center [569, 225] width 125 height 9
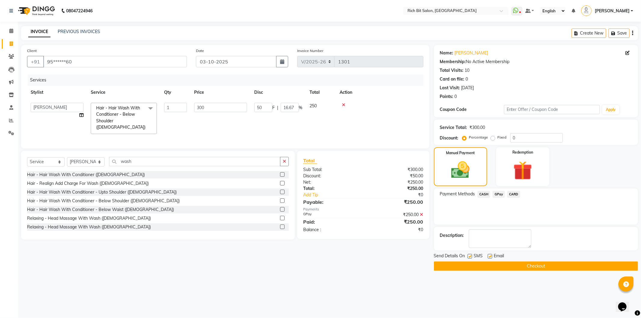
click at [495, 264] on button "Checkout" at bounding box center [536, 265] width 204 height 9
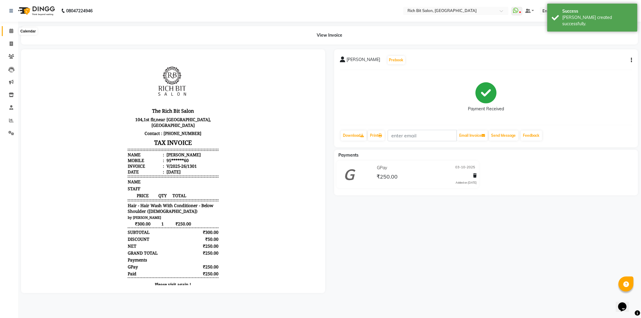
click at [10, 29] on icon at bounding box center [11, 31] width 4 height 5
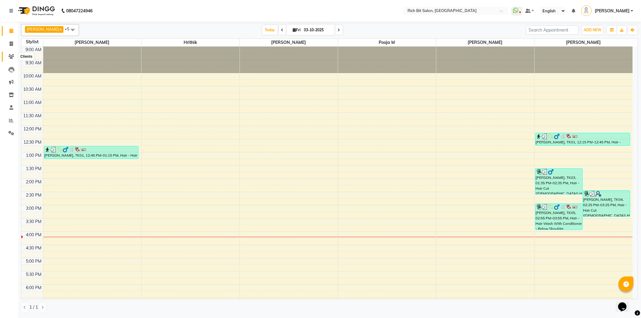
click at [10, 55] on icon at bounding box center [11, 56] width 6 height 5
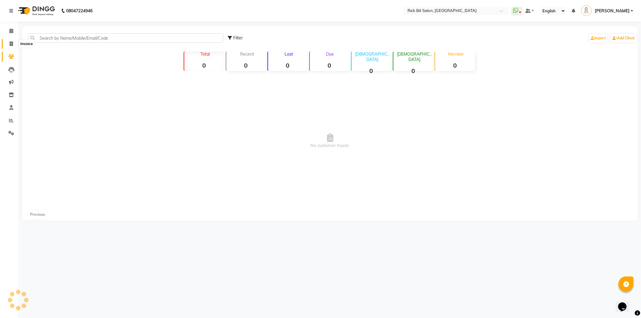
click at [10, 46] on icon at bounding box center [11, 43] width 3 height 5
select select "service"
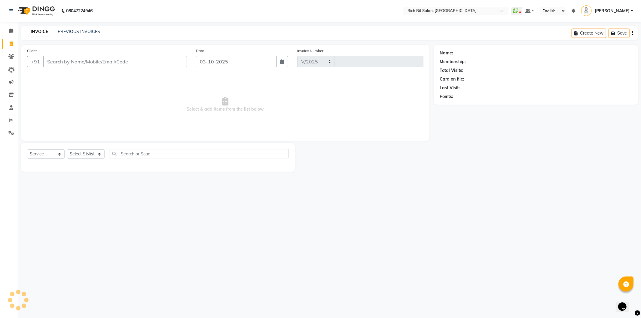
select select "609"
type input "1302"
click at [8, 106] on span at bounding box center [11, 107] width 11 height 7
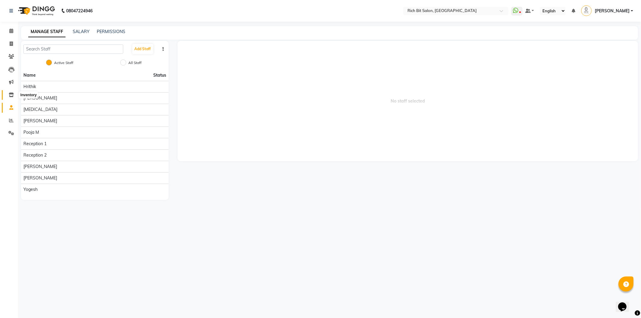
click at [13, 96] on icon at bounding box center [11, 95] width 5 height 5
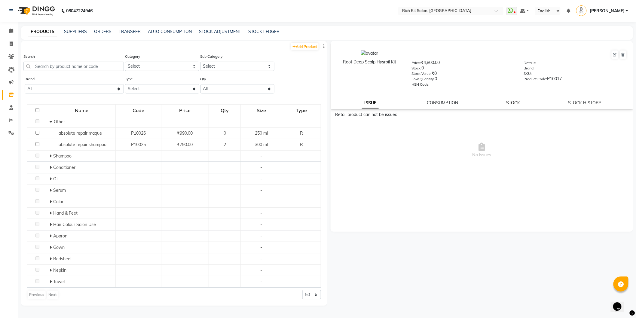
click at [511, 100] on link "STOCK" at bounding box center [513, 102] width 14 height 5
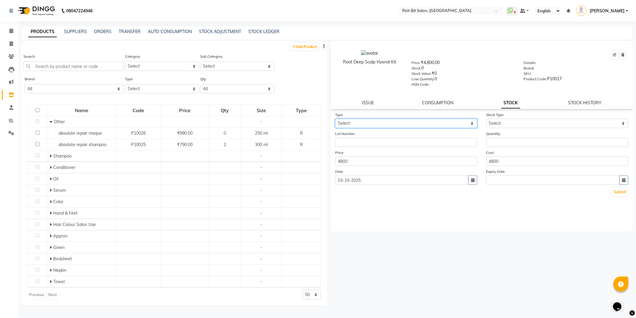
click at [360, 125] on select "Select In Out" at bounding box center [406, 123] width 142 height 9
select select "in"
click at [335, 119] on select "Select In Out" at bounding box center [406, 123] width 142 height 9
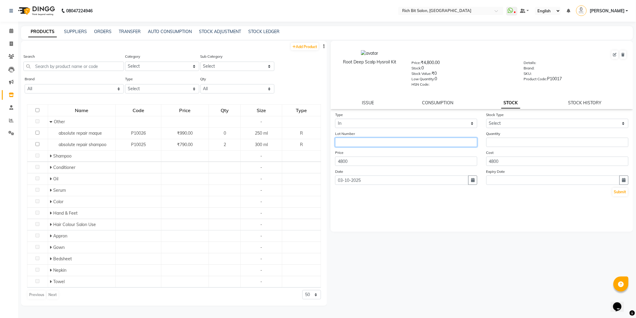
click at [355, 139] on input "text" at bounding box center [406, 142] width 142 height 9
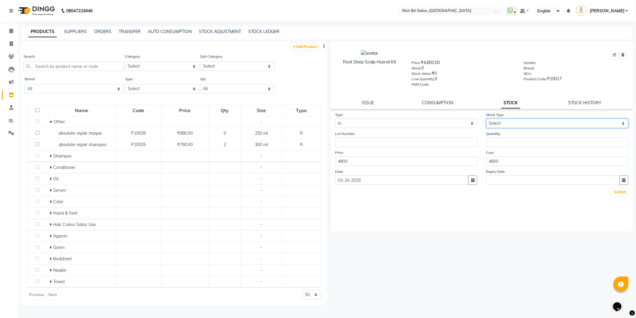
click at [513, 122] on select "Select New Stock Adjustment Return Other" at bounding box center [557, 123] width 142 height 9
select select "new stock"
click at [486, 119] on select "Select New Stock Adjustment Return Other" at bounding box center [557, 123] width 142 height 9
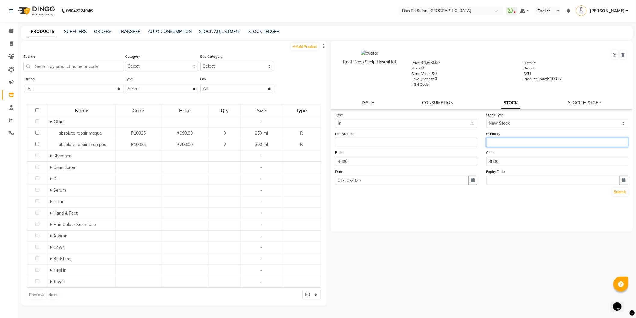
click at [502, 144] on input "number" at bounding box center [557, 142] width 142 height 9
type input "2"
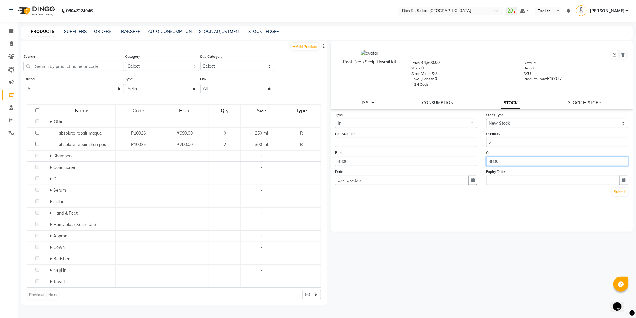
click at [507, 162] on input "4800" at bounding box center [557, 160] width 142 height 9
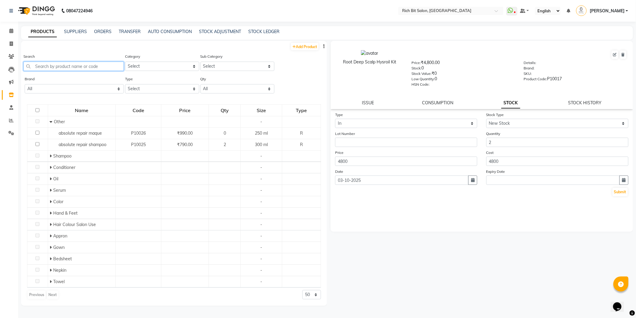
click at [78, 63] on input "text" at bounding box center [73, 66] width 100 height 9
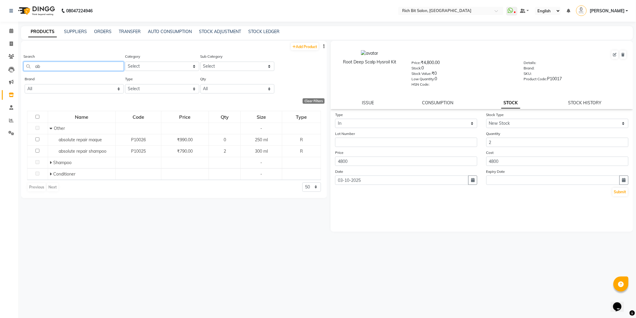
type input "a"
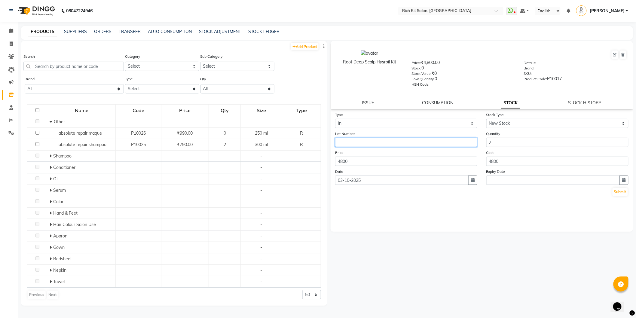
click at [359, 143] on input "text" at bounding box center [406, 142] width 142 height 9
click at [439, 102] on link "CONSUMPTION" at bounding box center [437, 102] width 31 height 5
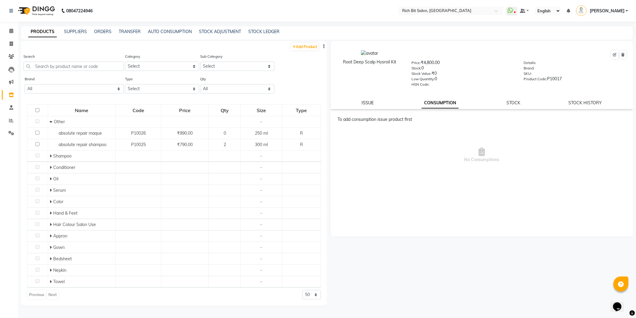
click at [367, 104] on link "ISSUE" at bounding box center [368, 102] width 12 height 5
click at [575, 106] on div "Root Deep Scalp Hysroil Kit Price: ₹4,800.00 Stock: 0 Stock Value: ₹0 Low Quant…" at bounding box center [481, 75] width 302 height 68
click at [575, 104] on link "STOCK HISTORY" at bounding box center [584, 102] width 33 height 5
select select "all"
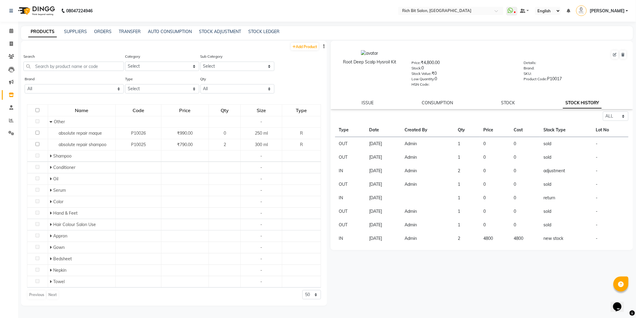
scroll to position [4, 0]
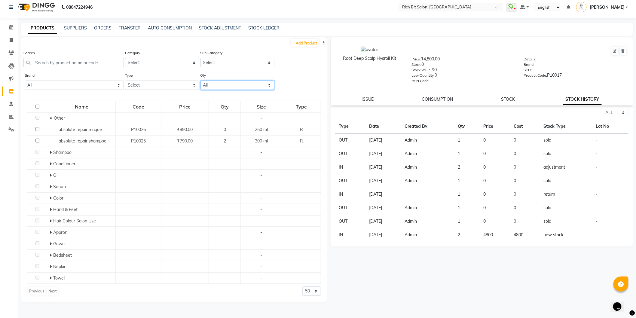
click at [245, 83] on select "All Low Out Of Stock" at bounding box center [237, 84] width 74 height 9
click at [245, 60] on select "Select" at bounding box center [237, 62] width 74 height 9
click at [509, 101] on link "STOCK" at bounding box center [508, 98] width 14 height 5
select select "in"
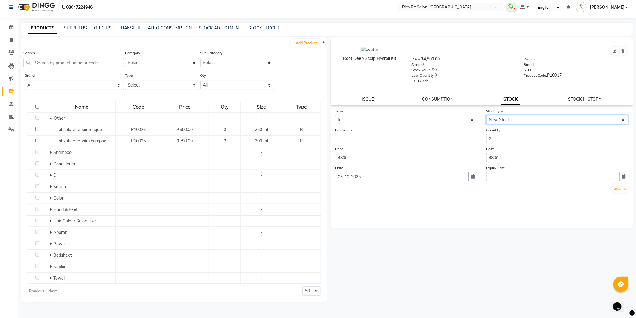
click at [498, 121] on select "Select New Stock Adjustment Return Other" at bounding box center [557, 119] width 142 height 9
click at [486, 115] on select "Select New Stock Adjustment Return Other" at bounding box center [557, 119] width 142 height 9
click at [499, 120] on select "Select New Stock Adjustment Return Other" at bounding box center [557, 119] width 142 height 9
select select "new stock"
click at [486, 115] on select "Select New Stock Adjustment Return Other" at bounding box center [557, 119] width 142 height 9
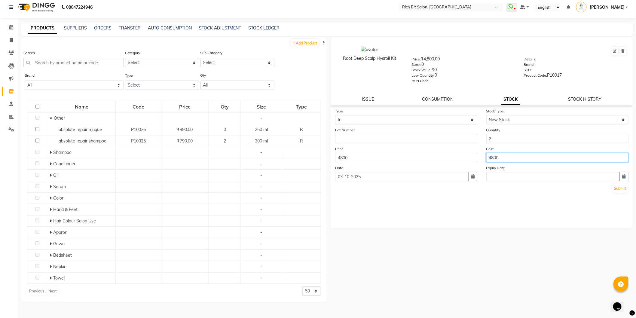
click at [496, 156] on input "4800" at bounding box center [557, 157] width 142 height 9
click at [502, 157] on input "4800" at bounding box center [557, 157] width 142 height 9
type input "4"
type input "1500"
click at [496, 176] on input "text" at bounding box center [552, 176] width 133 height 9
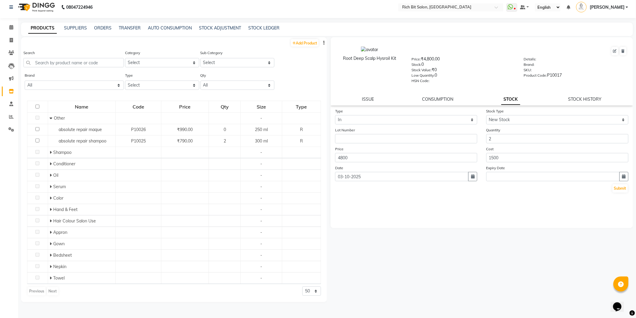
select select "10"
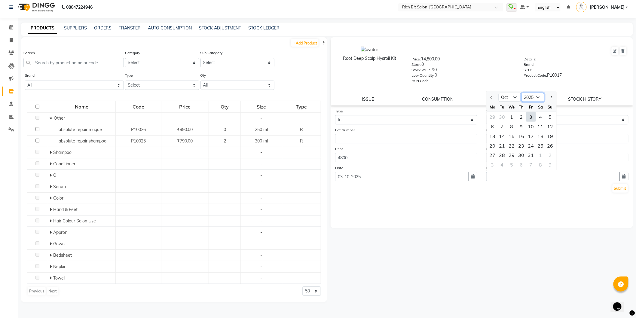
click at [537, 97] on select "2015 2016 2017 2018 2019 2020 2021 2022 2023 2024 2025 2026 2027 2028 2029 2030…" at bounding box center [532, 97] width 23 height 9
select select "2028"
click at [521, 93] on select "2015 2016 2017 2018 2019 2020 2021 2022 2023 2024 2025 2026 2027 2028 2029 2030…" at bounding box center [532, 97] width 23 height 9
click at [581, 201] on div "Type Select In Out Stock Type Select New Stock Adjustment Return Other Lot Numb…" at bounding box center [481, 168] width 302 height 120
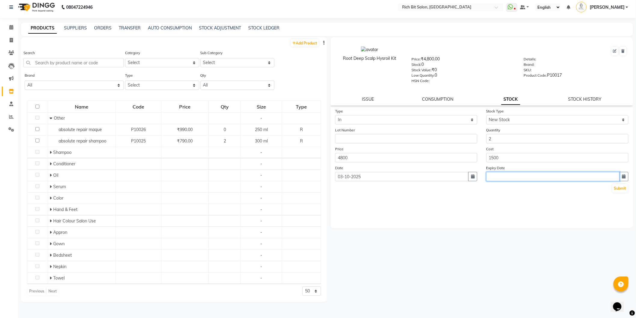
click at [491, 173] on input "text" at bounding box center [552, 176] width 133 height 9
select select "10"
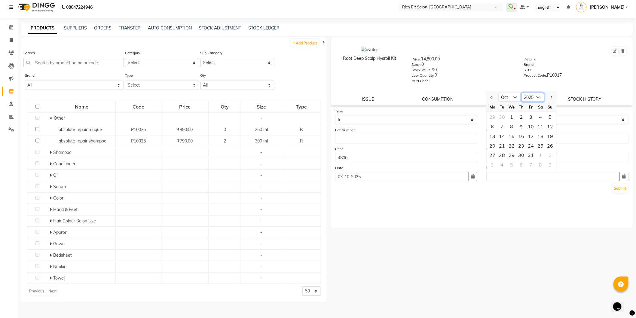
click at [538, 95] on select "2015 2016 2017 2018 2019 2020 2021 2022 2023 2024 2025 2026 2027 2028 2029 2030…" at bounding box center [532, 97] width 23 height 9
select select "2028"
click at [521, 93] on select "2015 2016 2017 2018 2019 2020 2021 2022 2023 2024 2025 2026 2027 2028 2029 2030…" at bounding box center [532, 97] width 23 height 9
click at [515, 97] on select "Jan Feb Mar Apr May Jun Jul Aug Sep Oct Nov Dec" at bounding box center [509, 97] width 23 height 9
select select "2"
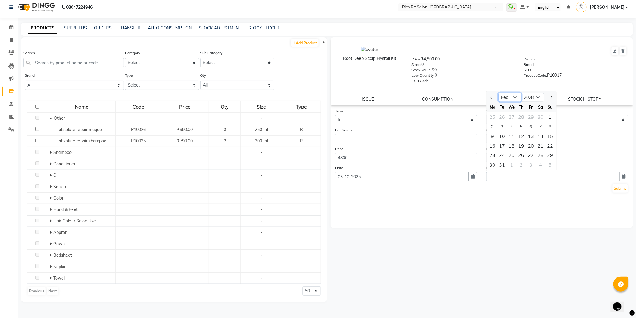
click at [498, 93] on select "Jan Feb Mar Apr May Jun Jul Aug Sep Oct Nov Dec" at bounding box center [509, 97] width 23 height 9
click at [513, 116] on div "2" at bounding box center [512, 117] width 10 height 10
type input "02-02-2028"
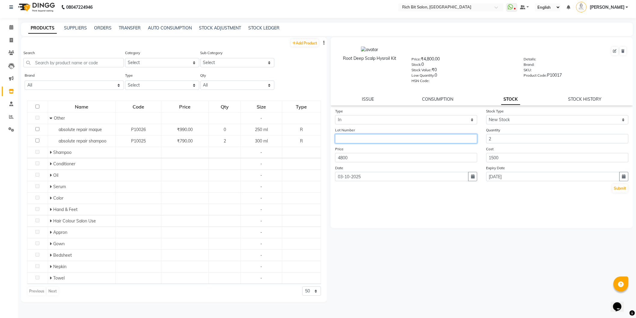
click at [351, 141] on input "text" at bounding box center [406, 138] width 142 height 9
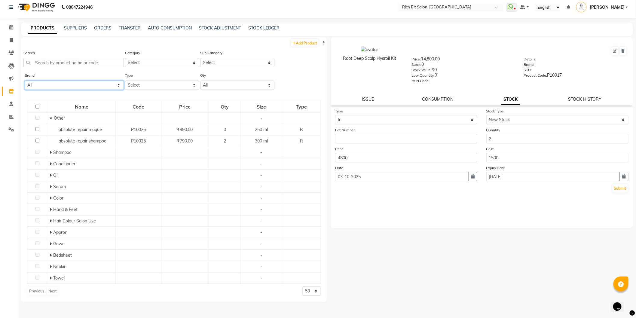
click at [91, 83] on select "All Anitas Aromatic Solutions Bluhen Wellness Bluhen Wellnss Df Loreal" at bounding box center [74, 84] width 99 height 9
click at [166, 61] on select "Select Hair Skin Makeup Personal Care Appliances Beard Waxing Disposable Thread…" at bounding box center [162, 62] width 74 height 9
drag, startPoint x: 160, startPoint y: 81, endPoint x: 158, endPoint y: 85, distance: 3.8
click at [160, 82] on select "Select Both Retail Consumable" at bounding box center [162, 84] width 74 height 9
click at [232, 61] on select "Select" at bounding box center [237, 62] width 74 height 9
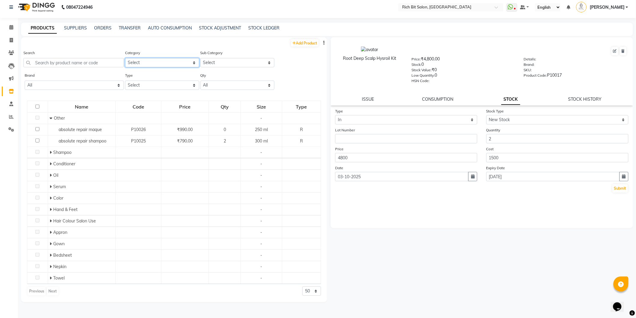
click at [148, 62] on select "Select Hair Skin Makeup Personal Care Appliances Beard Waxing Disposable Thread…" at bounding box center [162, 62] width 74 height 9
click at [9, 116] on icon at bounding box center [11, 116] width 5 height 5
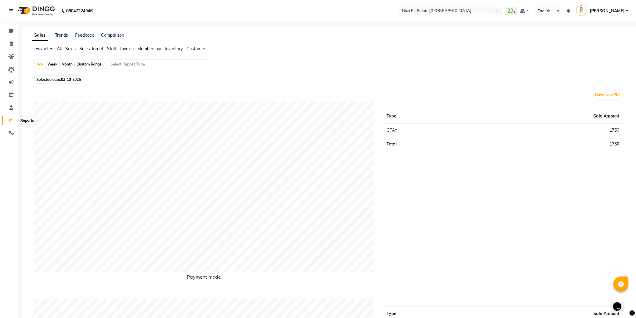
click at [9, 120] on icon at bounding box center [11, 120] width 5 height 5
click at [10, 119] on icon at bounding box center [11, 120] width 5 height 5
click at [9, 132] on icon at bounding box center [11, 133] width 6 height 5
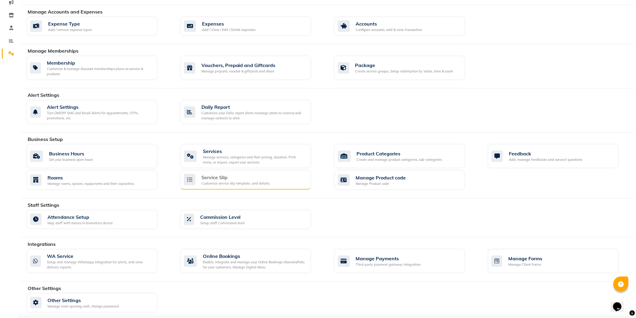
scroll to position [82, 0]
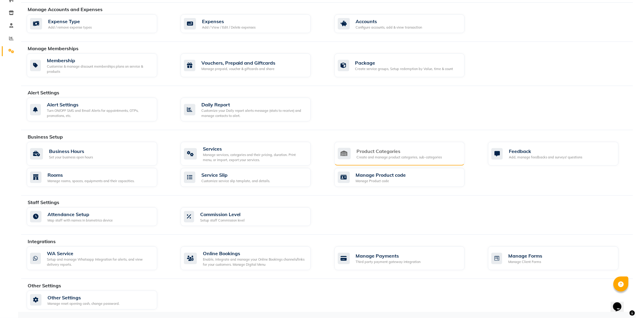
click at [387, 153] on div "Product Categories" at bounding box center [399, 150] width 85 height 7
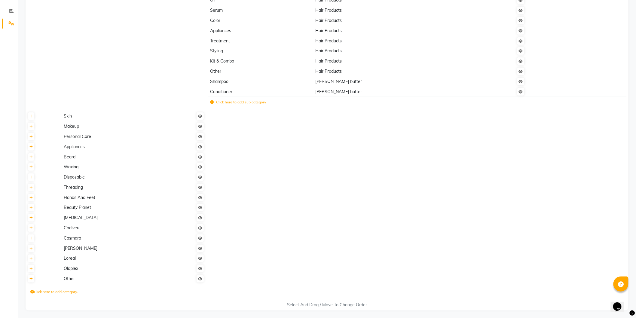
scroll to position [111, 0]
click at [44, 290] on label "Click here to add category." at bounding box center [53, 289] width 47 height 5
click at [258, 102] on label "Click here to add sub category" at bounding box center [238, 100] width 56 height 5
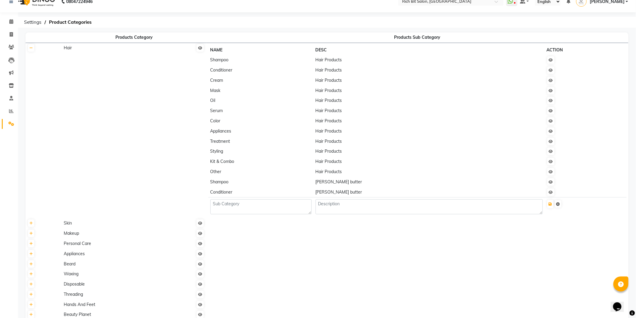
scroll to position [0, 0]
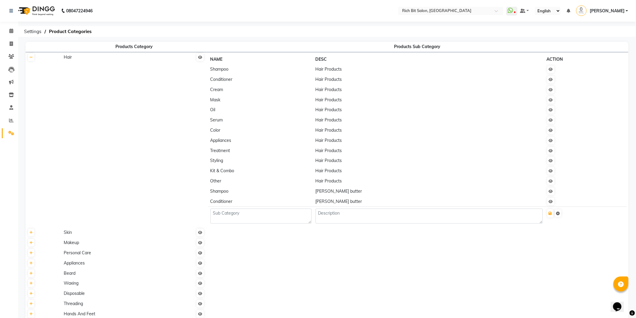
click at [223, 70] on span "Shampoo" at bounding box center [219, 68] width 18 height 5
click at [8, 130] on span at bounding box center [11, 133] width 11 height 7
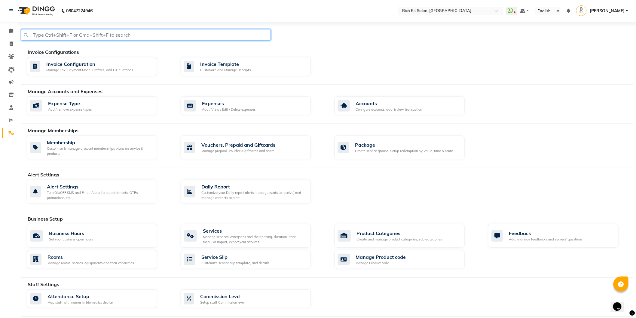
click at [68, 32] on input "text" at bounding box center [146, 34] width 250 height 11
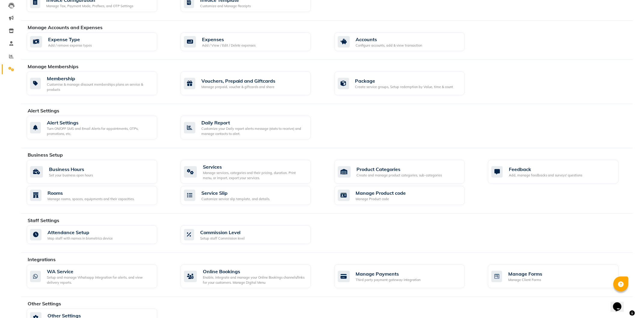
scroll to position [49, 0]
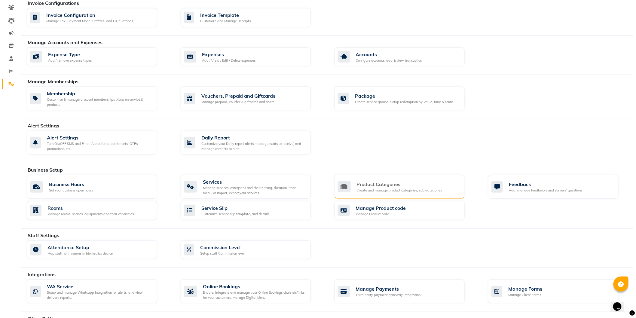
type input "envn"
click at [386, 185] on div "Product Categories" at bounding box center [399, 184] width 85 height 7
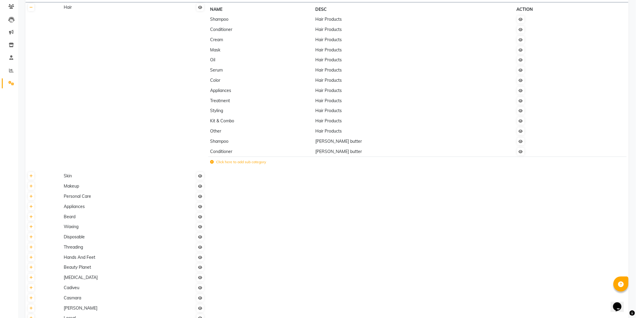
scroll to position [111, 0]
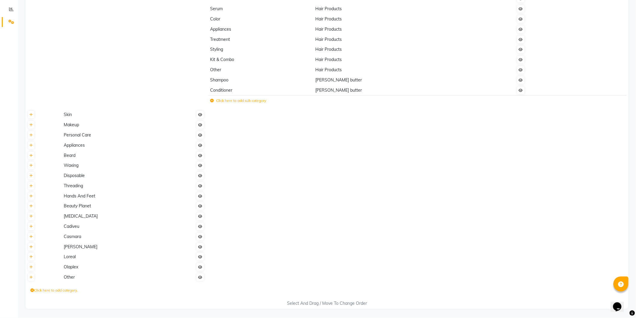
click at [58, 290] on label "Click here to add category." at bounding box center [53, 289] width 47 height 5
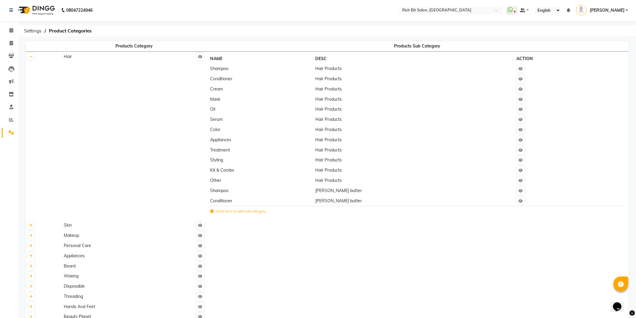
scroll to position [0, 0]
click at [11, 131] on icon at bounding box center [11, 133] width 6 height 5
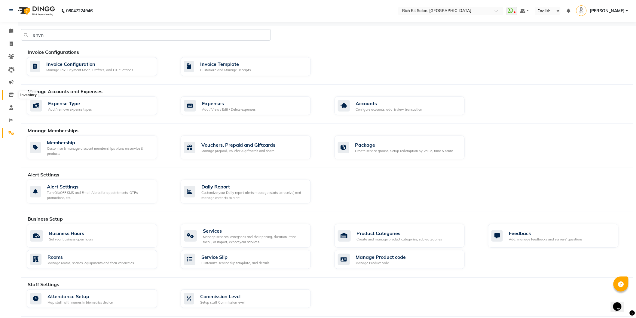
click at [10, 93] on icon at bounding box center [11, 95] width 5 height 5
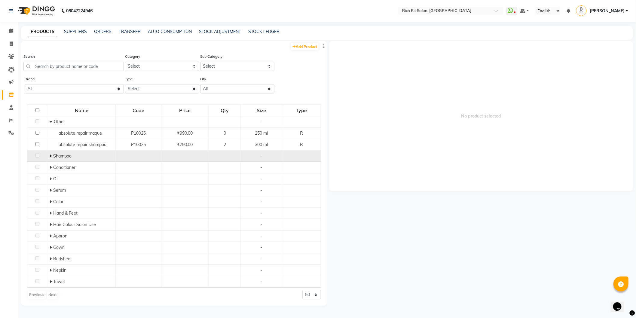
click at [58, 157] on span "Shampoo" at bounding box center [62, 155] width 18 height 5
click at [145, 65] on select "Select Hair Skin Makeup Personal Care Appliances Beard Waxing Disposable Thread…" at bounding box center [162, 66] width 74 height 9
select select "243501100"
click at [125, 62] on select "Select Hair Skin Makeup Personal Care Appliances Beard Waxing Disposable Thread…" at bounding box center [162, 66] width 74 height 9
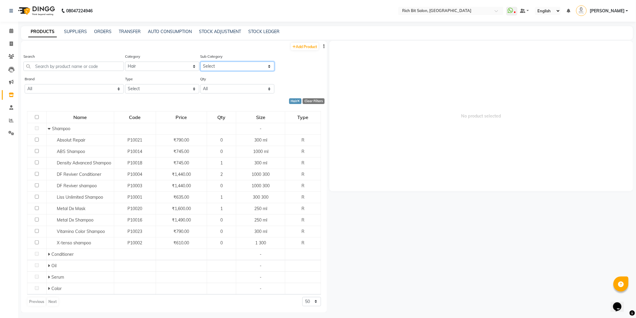
click at [222, 64] on select "Select Shampoo Conditioner Cream Mask Oil Serum Color Appliances Treatment Styl…" at bounding box center [237, 66] width 74 height 9
select select "243501101"
click at [200, 62] on select "Select Shampoo Conditioner Cream Mask Oil Serum Color Appliances Treatment Styl…" at bounding box center [237, 66] width 74 height 9
click at [62, 67] on input "text" at bounding box center [73, 66] width 100 height 9
click at [151, 86] on select "Select Both Retail Consumable" at bounding box center [162, 88] width 74 height 9
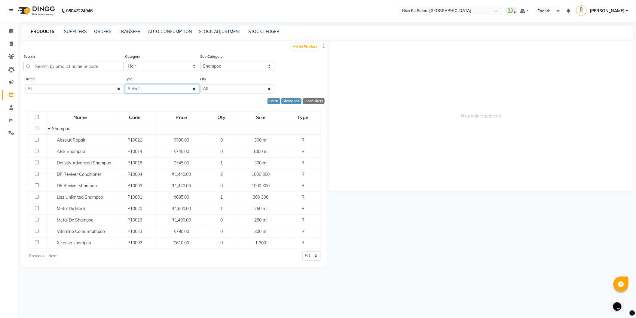
select select "R"
click at [125, 84] on select "Select Both Retail Consumable" at bounding box center [162, 88] width 74 height 9
click at [76, 65] on input "text" at bounding box center [73, 66] width 100 height 9
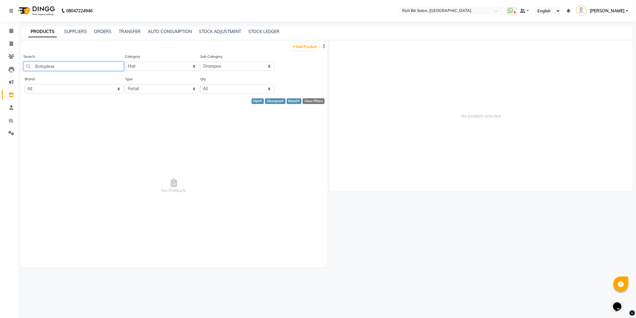
scroll to position [4, 0]
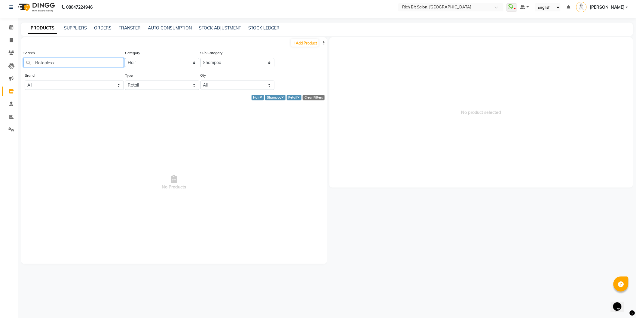
type input "Botoplexx"
click at [47, 83] on select "All Anitas Aromatic Solutions Bluhen Wellness Bluhen Wellnss Df Loreal" at bounding box center [74, 84] width 99 height 9
select select "bluhen wellness"
click at [92, 63] on input "Botoplexx" at bounding box center [73, 62] width 100 height 9
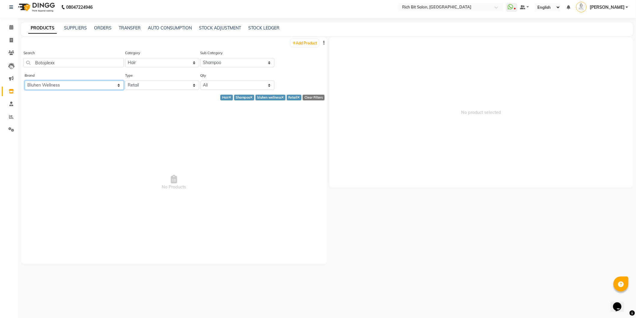
click at [76, 86] on select "All Anitas Aromatic Solutions Bluhen Wellness Bluhen Wellnss Df Loreal" at bounding box center [74, 84] width 99 height 9
click at [25, 80] on select "All Anitas Aromatic Solutions Bluhen Wellness Bluhen Wellnss Df Loreal" at bounding box center [74, 84] width 99 height 9
click at [44, 84] on select "All Anitas Aromatic Solutions Bluhen Wellness Bluhen Wellnss Df Loreal" at bounding box center [74, 84] width 99 height 9
click at [71, 84] on select "All Anitas Aromatic Solutions Bluhen Wellness Bluhen Wellnss Df Loreal" at bounding box center [74, 84] width 99 height 9
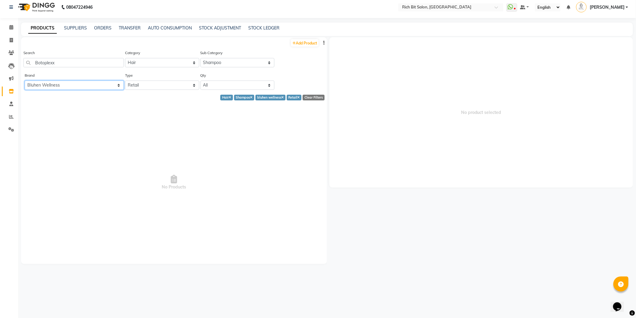
click at [71, 84] on select "All Anitas Aromatic Solutions Bluhen Wellness Bluhen Wellnss Df Loreal" at bounding box center [74, 84] width 99 height 9
click at [69, 82] on select "All Anitas Aromatic Solutions Bluhen Wellness Bluhen Wellnss Df Loreal" at bounding box center [74, 84] width 99 height 9
select select "bluhen wellnss"
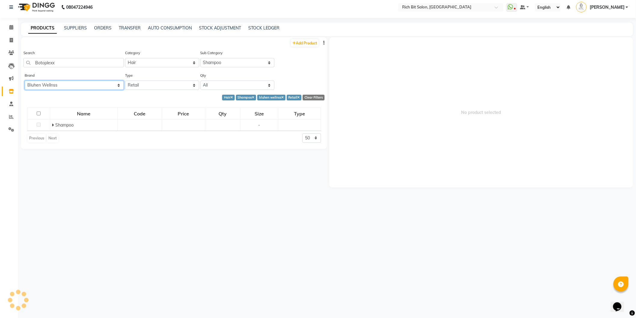
click at [118, 84] on select "All Anitas Aromatic Solutions Bluhen Wellness Bluhen Wellnss Df Loreal" at bounding box center [74, 84] width 99 height 9
click at [25, 80] on select "All Anitas Aromatic Solutions Bluhen Wellness Bluhen Wellnss Df Loreal" at bounding box center [74, 84] width 99 height 9
click at [72, 83] on select "All Anitas Aromatic Solutions Bluhen Wellness Bluhen Wellnss Df Loreal" at bounding box center [74, 84] width 99 height 9
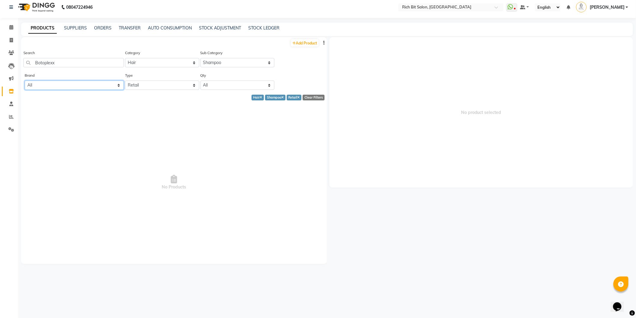
click at [72, 83] on select "All Anitas Aromatic Solutions Bluhen Wellness Bluhen Wellnss Df Loreal" at bounding box center [74, 84] width 99 height 9
click at [118, 83] on select "All Anitas Aromatic Solutions Bluhen Wellness Bluhen Wellnss Df Loreal" at bounding box center [74, 84] width 99 height 9
click at [221, 85] on select "All Low Out Of Stock" at bounding box center [237, 84] width 74 height 9
click at [58, 85] on select "All Anitas Aromatic Solutions Bluhen Wellness Bluhen Wellnss Df Loreal" at bounding box center [74, 84] width 99 height 9
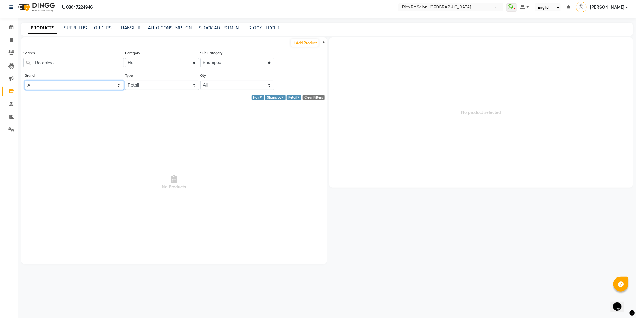
click at [73, 85] on select "All Anitas Aromatic Solutions Bluhen Wellness Bluhen Wellnss Df Loreal" at bounding box center [74, 84] width 99 height 9
click at [73, 84] on select "All Anitas Aromatic Solutions Bluhen Wellness Bluhen Wellnss Df Loreal" at bounding box center [74, 84] width 99 height 9
click at [73, 82] on select "All Anitas Aromatic Solutions Bluhen Wellness Bluhen Wellnss Df Loreal" at bounding box center [74, 84] width 99 height 9
click at [118, 83] on select "All Anitas Aromatic Solutions Bluhen Wellness Bluhen Wellnss Df Loreal" at bounding box center [74, 84] width 99 height 9
click at [80, 87] on select "All Anitas Aromatic Solutions Bluhen Wellness Bluhen Wellnss Df Loreal" at bounding box center [74, 84] width 99 height 9
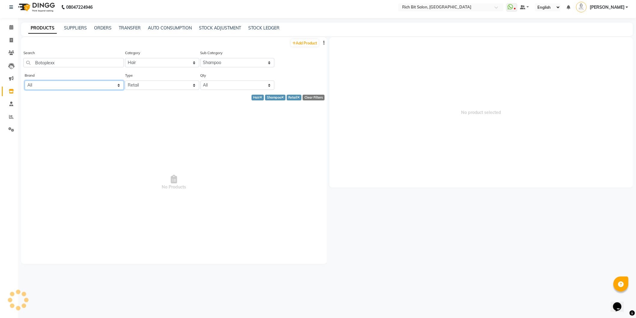
click at [67, 83] on select "All Anitas Aromatic Solutions Bluhen Wellness Bluhen Wellnss Df Loreal" at bounding box center [74, 84] width 99 height 9
click at [116, 83] on select "All Anitas Aromatic Solutions Bluhen Wellness Bluhen Wellnss Df Loreal" at bounding box center [74, 84] width 99 height 9
click at [109, 82] on select "All Anitas Aromatic Solutions Bluhen Wellness Bluhen Wellnss Df Loreal" at bounding box center [74, 84] width 99 height 9
select select "bluhen wellness"
click at [82, 80] on div "Brand All Anitas Aromatic Solutions Bluhen Wellness Bluhen Wellnss Df Loreal" at bounding box center [74, 81] width 99 height 18
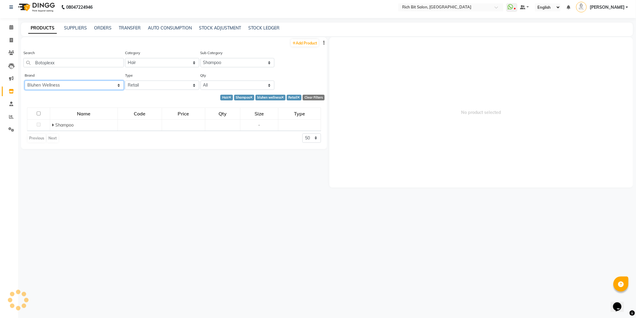
click at [80, 84] on select "All Anitas Aromatic Solutions Bluhen Wellness Bluhen Wellnss Df Loreal" at bounding box center [74, 84] width 99 height 9
click at [116, 86] on select "All Anitas Aromatic Solutions Bluhen Wellness Bluhen Wellnss Df Loreal" at bounding box center [74, 84] width 99 height 9
click at [121, 86] on select "All Anitas Aromatic Solutions Bluhen Wellness Bluhen Wellnss Df Loreal" at bounding box center [74, 84] width 99 height 9
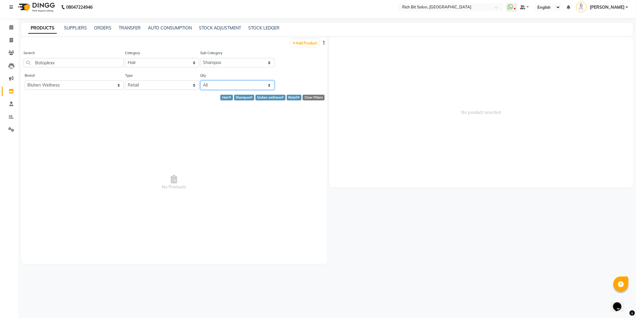
click at [223, 84] on select "All Low Out Of Stock" at bounding box center [237, 84] width 74 height 9
click at [108, 85] on select "All Anitas Aromatic Solutions Bluhen Wellness Bluhen Wellnss Df Loreal" at bounding box center [74, 84] width 99 height 9
click at [108, 82] on select "All Anitas Aromatic Solutions Bluhen Wellness Bluhen Wellnss Df Loreal" at bounding box center [74, 84] width 99 height 9
click at [181, 121] on span "No Products" at bounding box center [174, 183] width 294 height 150
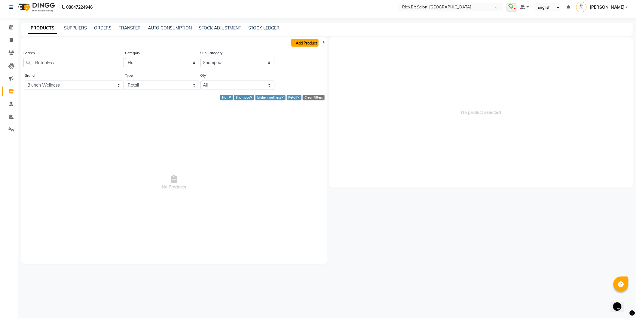
click at [298, 41] on link "Add Product" at bounding box center [305, 43] width 28 height 8
select select "true"
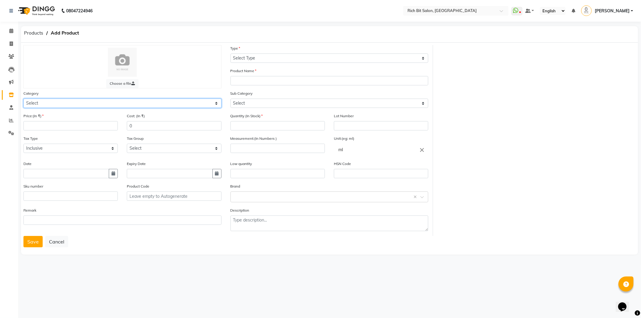
click at [55, 101] on select "Select Hair Skin Makeup Personal Care Appliances Beard Waxing Disposable Thread…" at bounding box center [122, 103] width 198 height 9
select select "243501100"
click at [23, 99] on select "Select Hair Skin Makeup Personal Care Appliances Beard Waxing Disposable Thread…" at bounding box center [122, 103] width 198 height 9
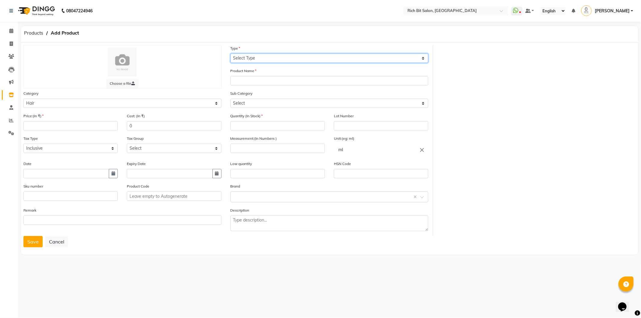
click at [254, 57] on select "Select Type Both Retail Consumable" at bounding box center [329, 57] width 198 height 9
select select "R"
click at [230, 53] on select "Select Type Both Retail Consumable" at bounding box center [329, 57] width 198 height 9
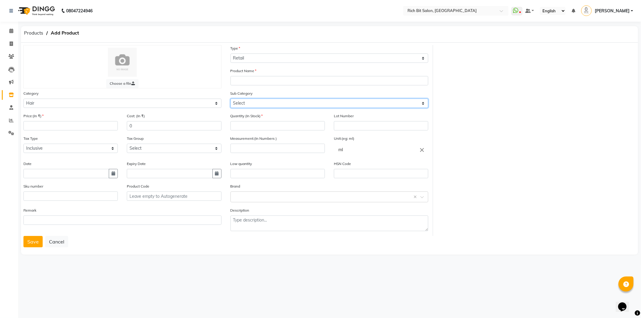
click at [250, 101] on select "Select Shampoo Conditioner Cream Mask Oil Serum Color Appliances Treatment Styl…" at bounding box center [329, 103] width 198 height 9
select select "243501101"
click at [230, 99] on select "Select Shampoo Conditioner Cream Mask Oil Serum Color Appliances Treatment Styl…" at bounding box center [329, 103] width 198 height 9
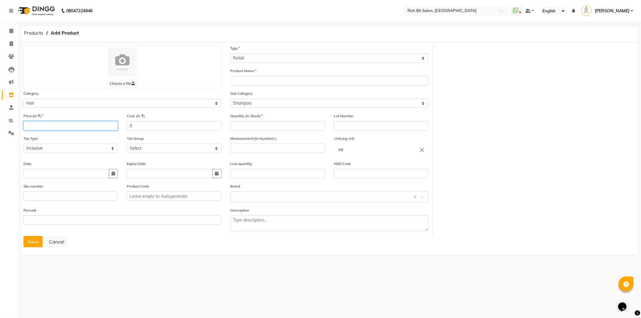
click at [34, 125] on input "number" at bounding box center [70, 125] width 94 height 9
type input "1500"
click at [143, 127] on input "0" at bounding box center [174, 125] width 94 height 9
click at [65, 149] on select "Select Inclusive Exclusive" at bounding box center [70, 148] width 94 height 9
click at [73, 202] on div "Sku number" at bounding box center [70, 194] width 103 height 23
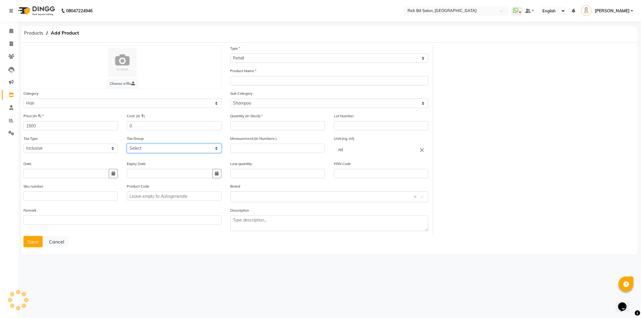
click at [156, 148] on select "Select GST 5% GST" at bounding box center [174, 148] width 94 height 9
click at [193, 64] on div at bounding box center [122, 62] width 185 height 29
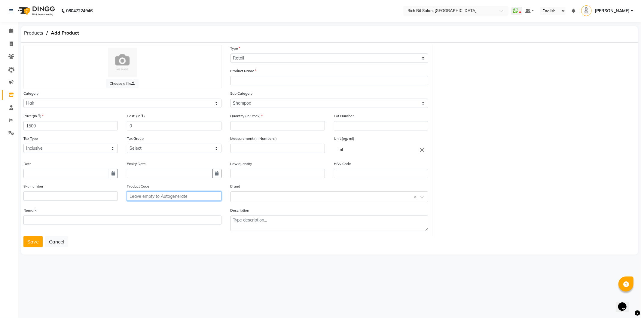
click at [157, 199] on input "text" at bounding box center [174, 195] width 94 height 9
click at [158, 196] on input "text" at bounding box center [174, 195] width 94 height 9
click at [264, 130] on input "number" at bounding box center [277, 125] width 94 height 9
click at [355, 129] on input "text" at bounding box center [381, 125] width 94 height 9
click at [57, 242] on button "Cancel" at bounding box center [56, 241] width 23 height 11
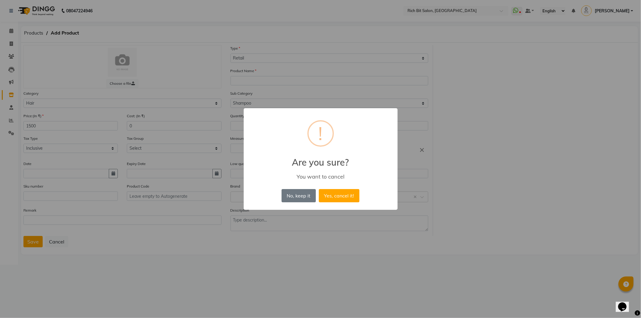
click at [299, 202] on div "No, keep it No Yes, cancel it!" at bounding box center [320, 195] width 81 height 16
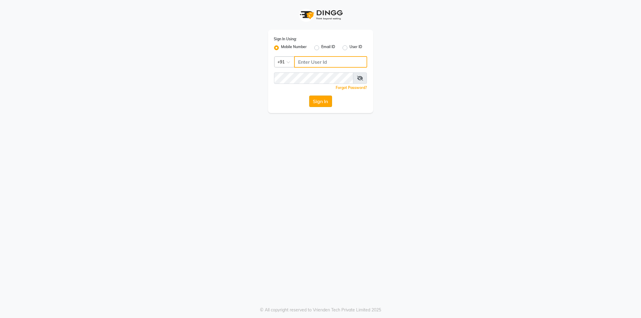
type input "9552287285"
click at [323, 100] on button "Sign In" at bounding box center [320, 101] width 23 height 11
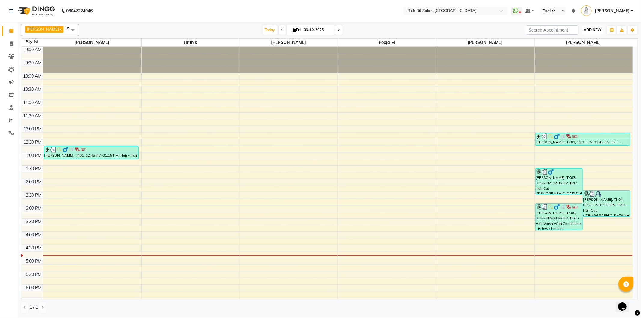
click at [584, 31] on span "ADD NEW" at bounding box center [592, 30] width 18 height 5
click at [578, 41] on button "Add Appointment" at bounding box center [578, 42] width 47 height 8
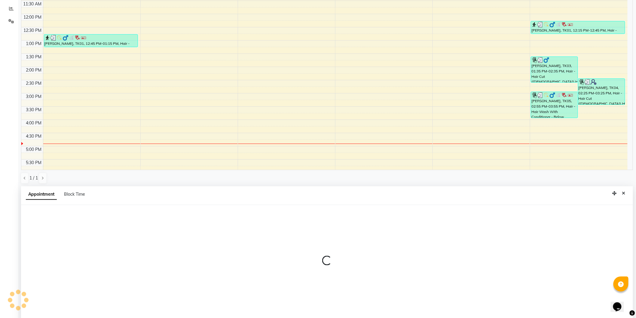
scroll to position [116, 0]
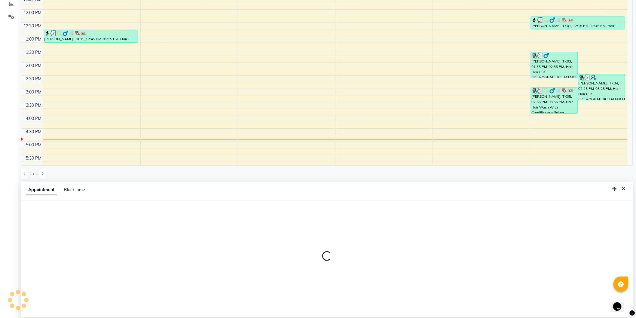
select select "tentative"
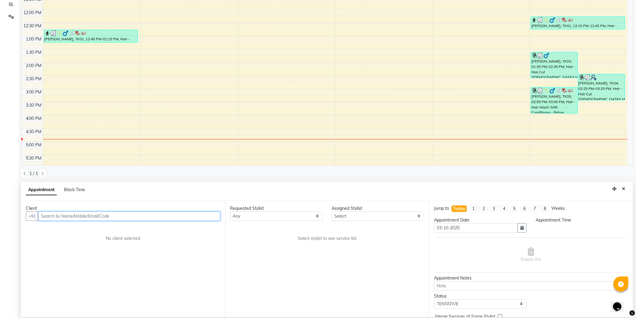
select select "600"
click at [96, 213] on input "text" at bounding box center [129, 215] width 182 height 9
click at [83, 229] on ngb-highlight "99******22" at bounding box center [72, 229] width 25 height 6
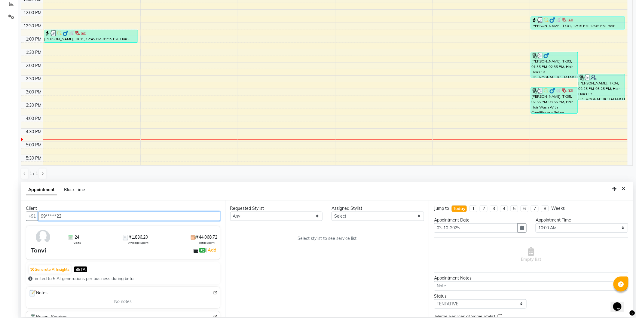
type input "99******22"
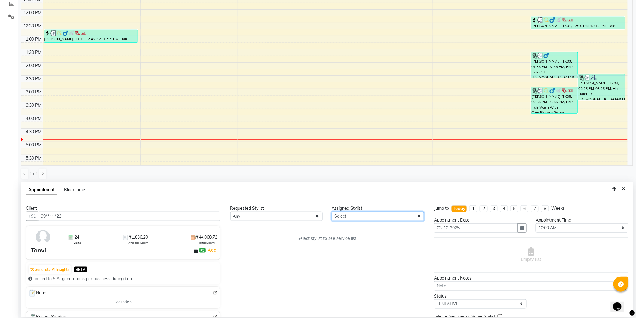
click at [361, 214] on select "Select [PERSON_NAME] [MEDICAL_DATA][PERSON_NAME] [PERSON_NAME] [PERSON_NAME]" at bounding box center [377, 215] width 93 height 9
select select "30544"
click at [331, 211] on select "Select [PERSON_NAME] [MEDICAL_DATA][PERSON_NAME] [PERSON_NAME] [PERSON_NAME]" at bounding box center [377, 215] width 93 height 9
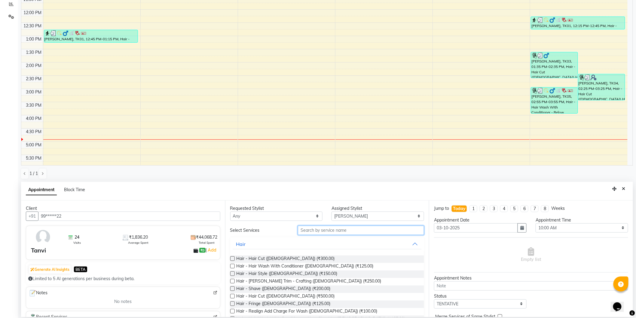
click at [338, 230] on input "text" at bounding box center [361, 230] width 126 height 9
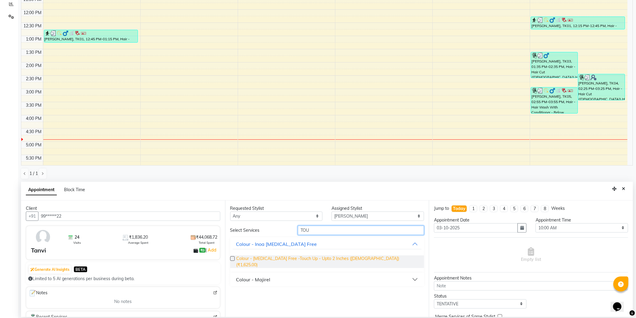
type input "TOU"
click at [299, 259] on span "Colour - [MEDICAL_DATA] Free -Touch Up - Upto 2 Inches ([DEMOGRAPHIC_DATA]) (₹1…" at bounding box center [327, 261] width 183 height 13
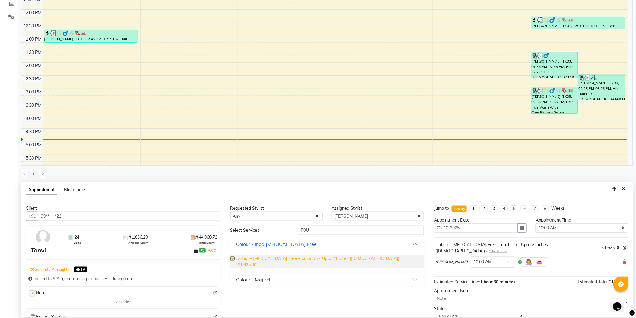
checkbox input "false"
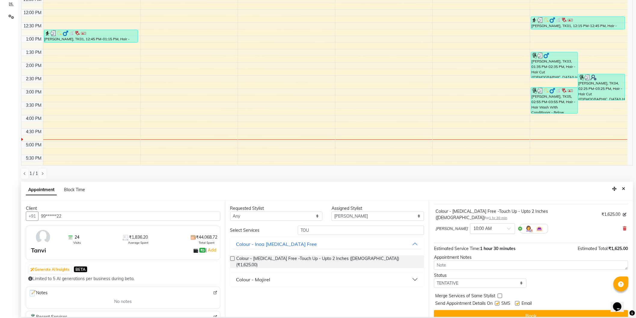
scroll to position [0, 0]
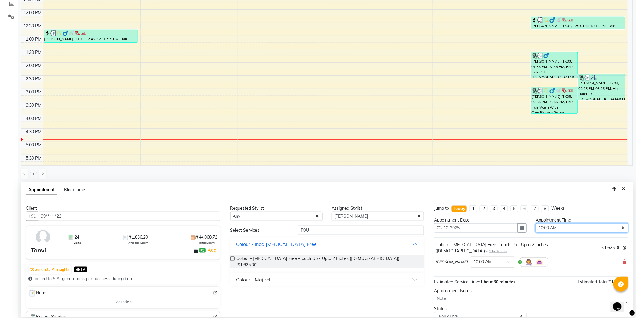
click at [542, 227] on select "Select 10:00 AM 10:15 AM 10:30 AM 10:45 AM 11:00 AM 11:15 AM 11:30 AM 11:45 AM …" at bounding box center [581, 227] width 93 height 9
select select "1005"
click at [535, 223] on select "Select 10:00 AM 10:15 AM 10:30 AM 10:45 AM 11:00 AM 11:15 AM 11:30 AM 11:45 AM …" at bounding box center [581, 227] width 93 height 9
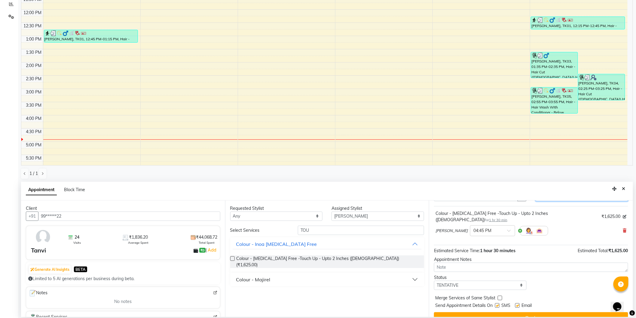
scroll to position [35, 0]
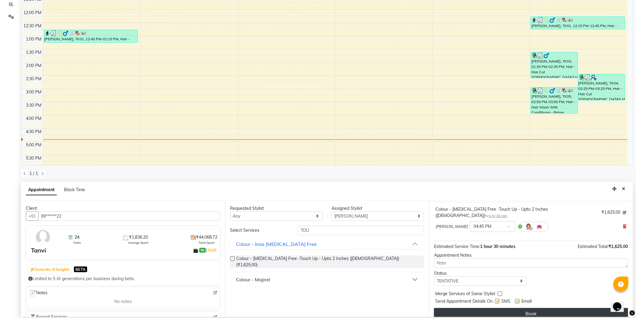
click at [517, 308] on button "Book" at bounding box center [531, 313] width 194 height 11
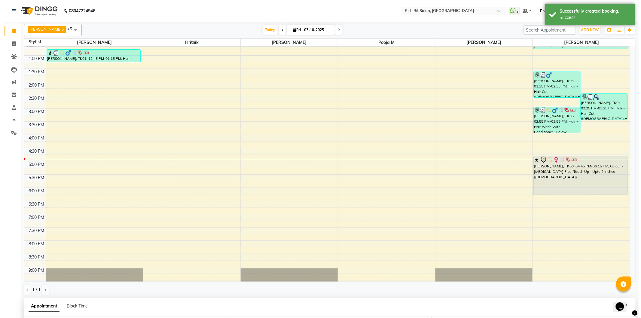
scroll to position [100, 0]
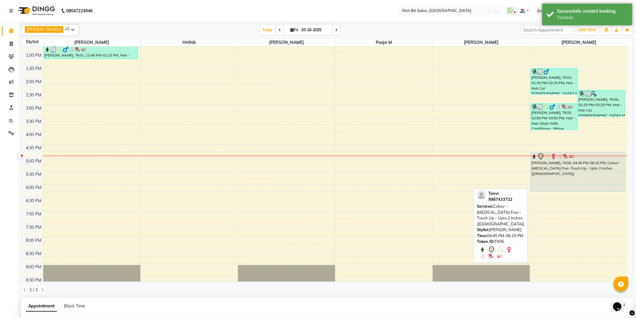
click at [570, 170] on div "[PERSON_NAME], TK06, 04:45 PM-06:15 PM, Colour - [MEDICAL_DATA] Free -Touch Up …" at bounding box center [578, 172] width 94 height 39
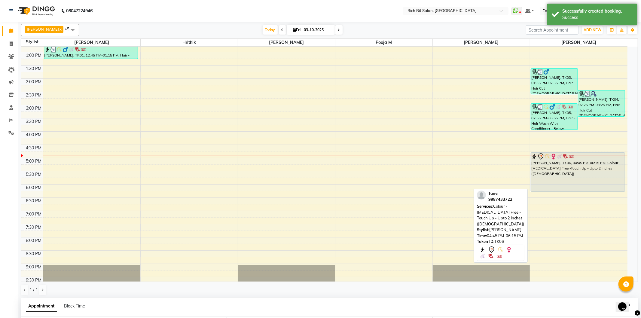
select select "7"
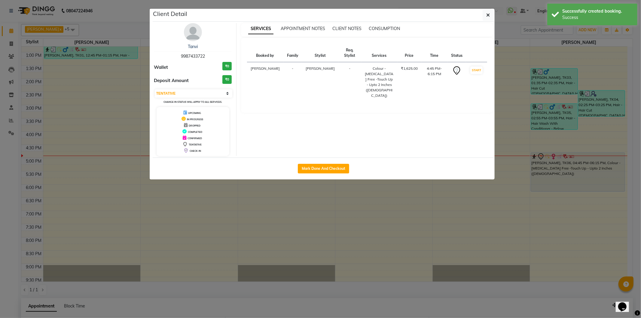
click at [191, 31] on img at bounding box center [193, 32] width 18 height 18
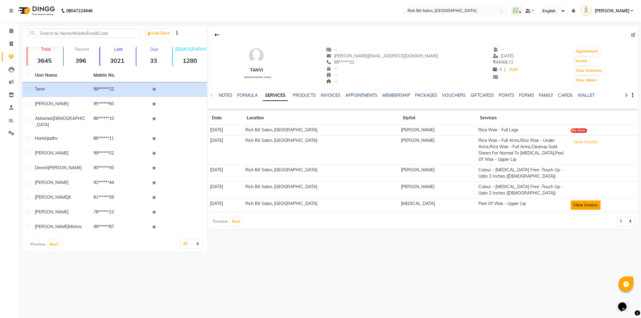
click at [570, 200] on button "View Invoice" at bounding box center [585, 204] width 30 height 9
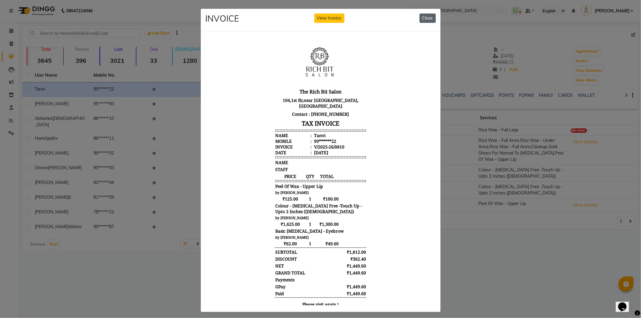
click at [423, 17] on button "Close" at bounding box center [427, 18] width 16 height 9
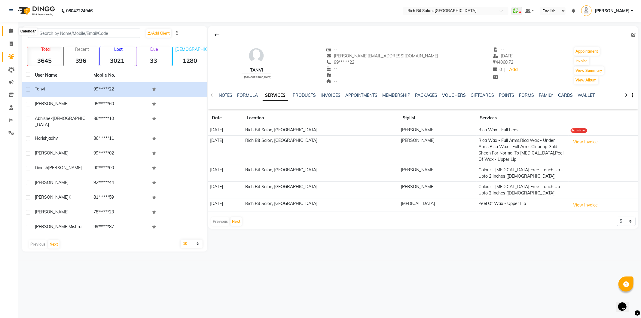
click at [11, 30] on icon at bounding box center [11, 31] width 4 height 5
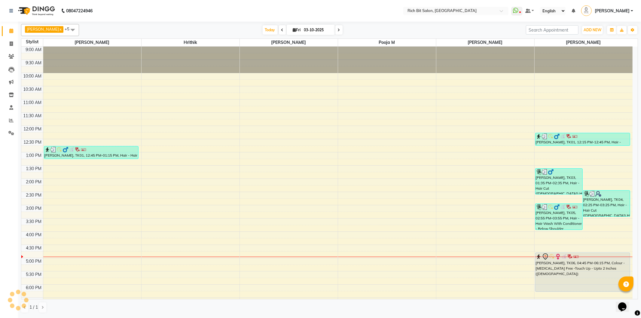
scroll to position [119, 0]
